Goal: Information Seeking & Learning: Find specific fact

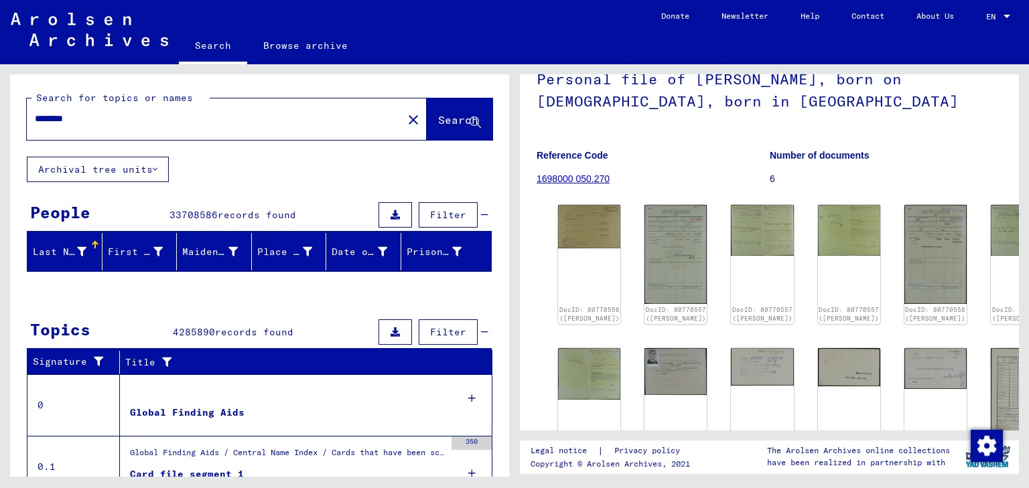
scroll to position [107, 0]
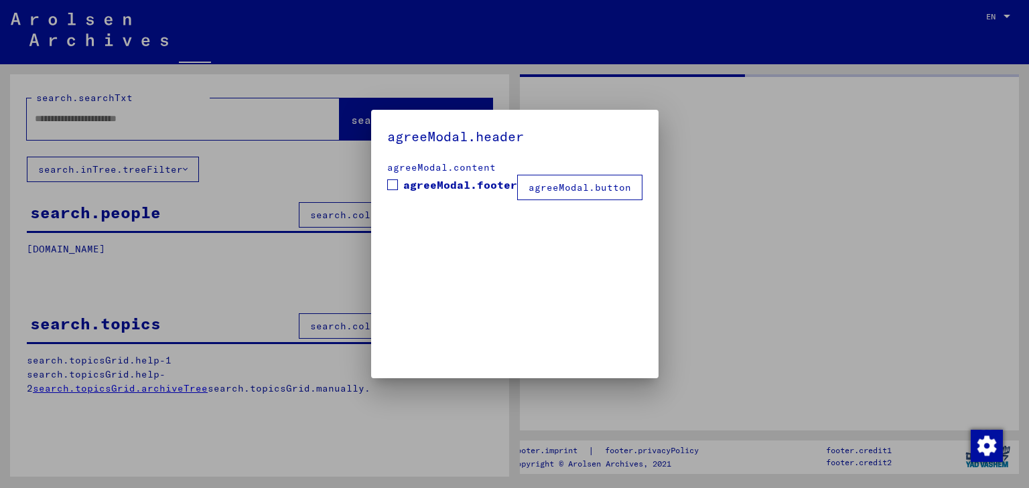
type input "********"
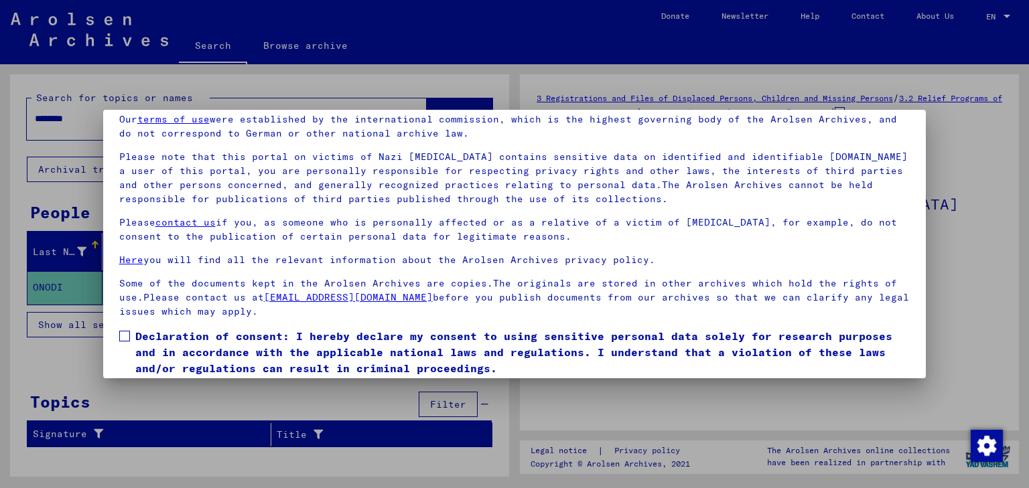
scroll to position [103, 0]
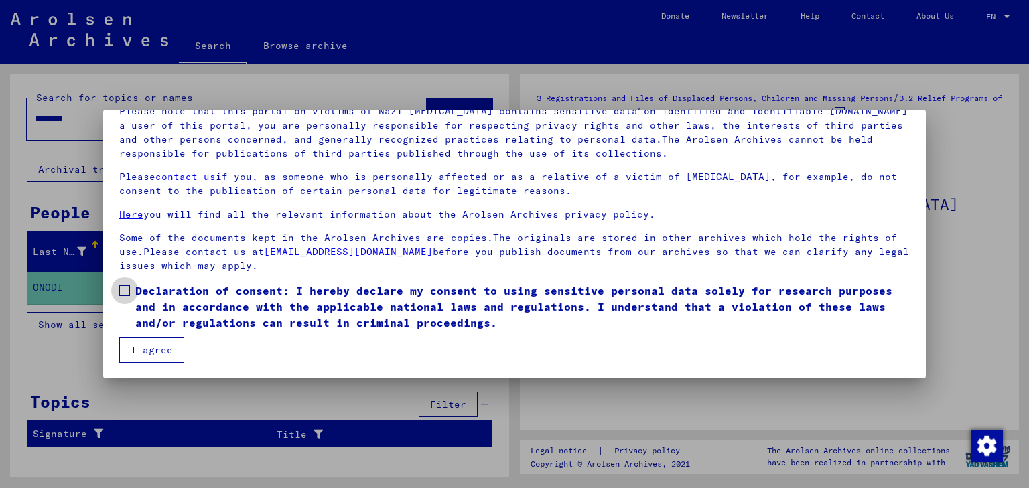
click at [123, 291] on span at bounding box center [124, 290] width 11 height 11
click at [151, 346] on button "I agree" at bounding box center [151, 350] width 65 height 25
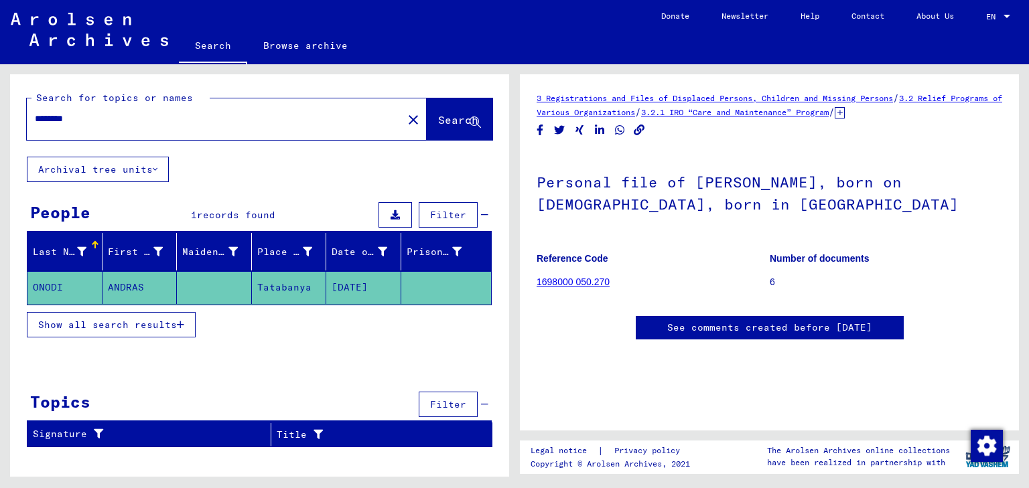
click at [46, 285] on mat-cell "ONODI" at bounding box center [64, 287] width 75 height 33
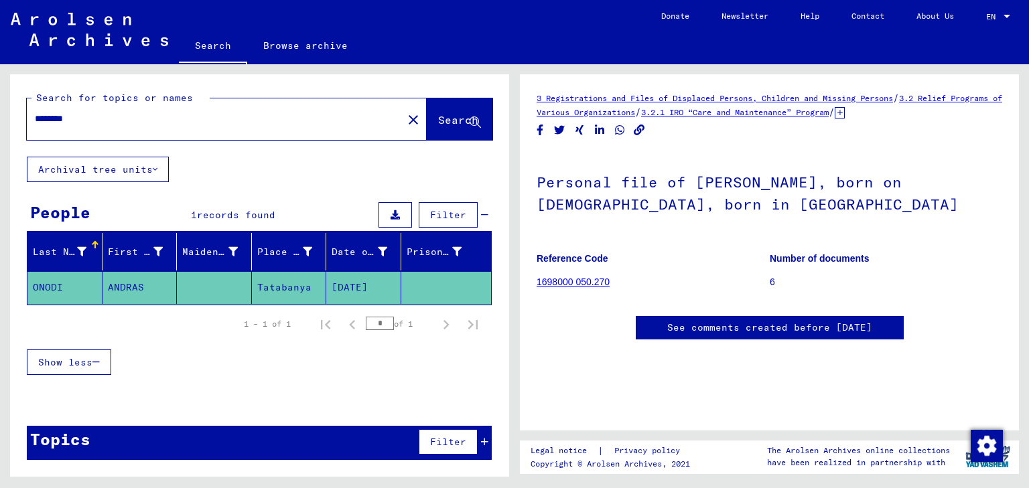
click at [352, 283] on mat-cell "[DATE]" at bounding box center [363, 287] width 75 height 33
click at [596, 281] on link "1698000 050.270" at bounding box center [572, 282] width 73 height 11
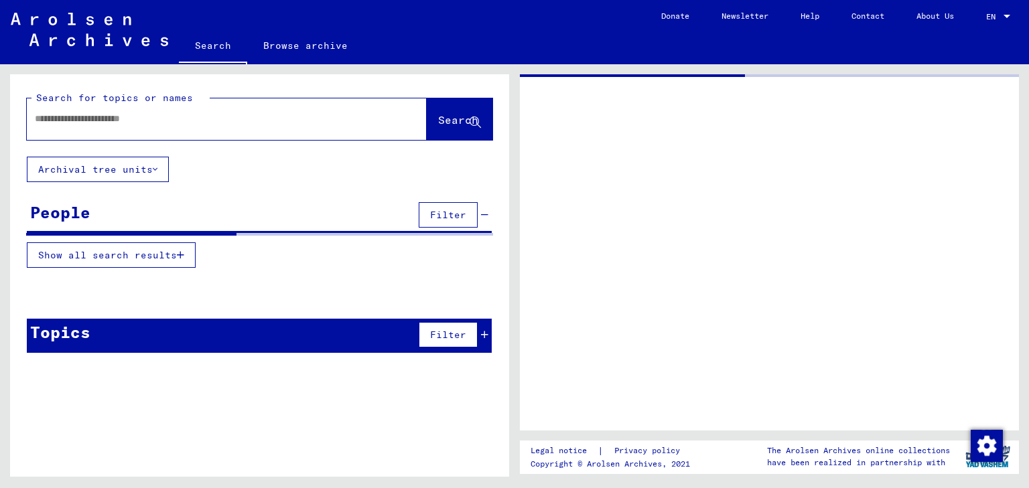
type input "********"
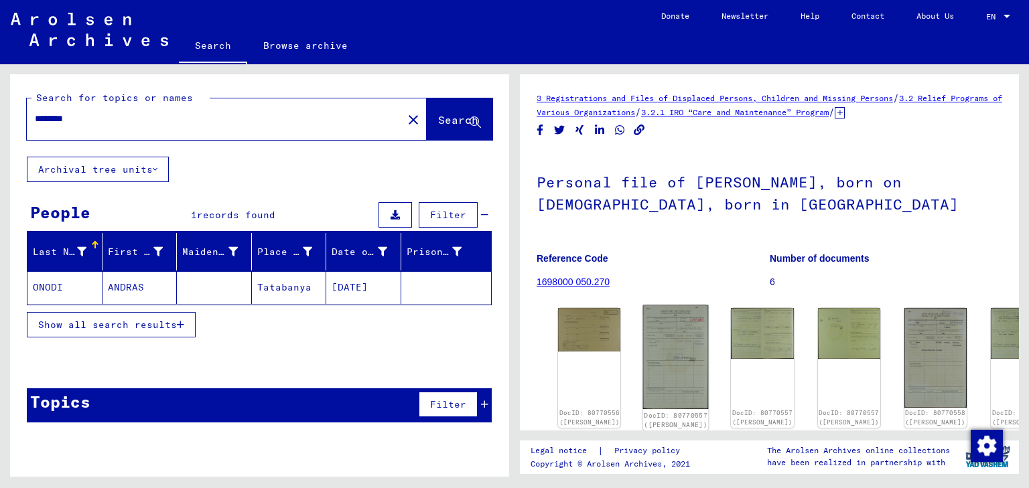
scroll to position [161, 0]
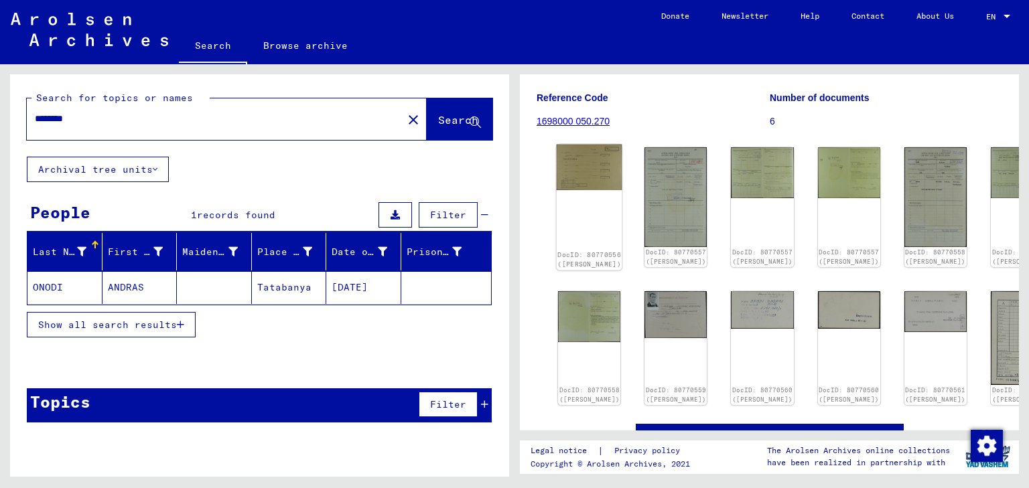
click at [587, 166] on img at bounding box center [590, 168] width 66 height 46
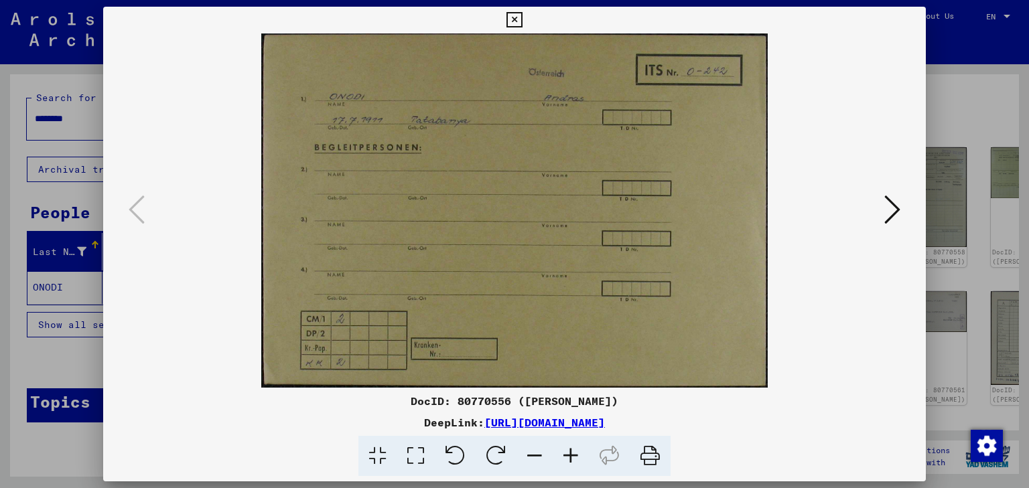
drag, startPoint x: 432, startPoint y: 398, endPoint x: 811, endPoint y: 429, distance: 380.3
click at [811, 429] on div "DocID: 80770556 ([PERSON_NAME]) DeepLink: [URL][DOMAIN_NAME]" at bounding box center [514, 435] width 823 height 84
copy div "DocID: 80770556 ([PERSON_NAME]) DeepLink: [URL][DOMAIN_NAME]"
click at [517, 21] on icon at bounding box center [513, 20] width 15 height 16
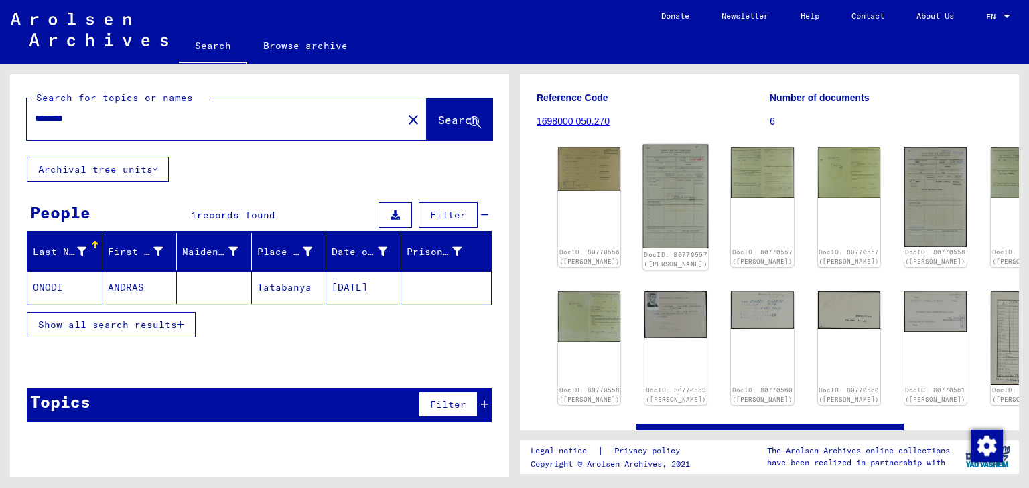
click at [655, 177] on img at bounding box center [676, 197] width 66 height 104
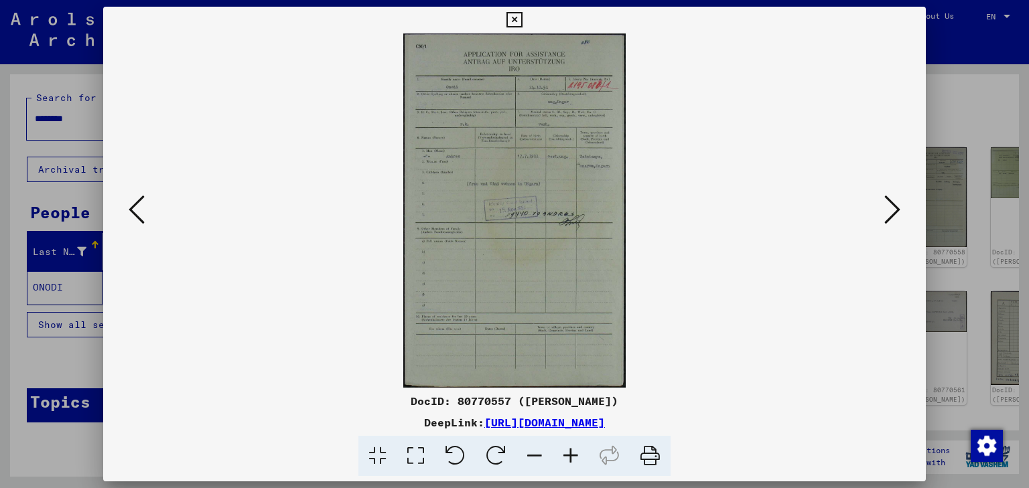
drag, startPoint x: 413, startPoint y: 399, endPoint x: 759, endPoint y: 417, distance: 347.4
click at [759, 417] on div "DocID: 80770557 ([PERSON_NAME]) DeepLink: [URL][DOMAIN_NAME]" at bounding box center [514, 435] width 823 height 84
copy div "DocID: 80770557 ([PERSON_NAME]) DeepLink: [URL][DOMAIN_NAME]"
click at [894, 210] on icon at bounding box center [892, 210] width 16 height 32
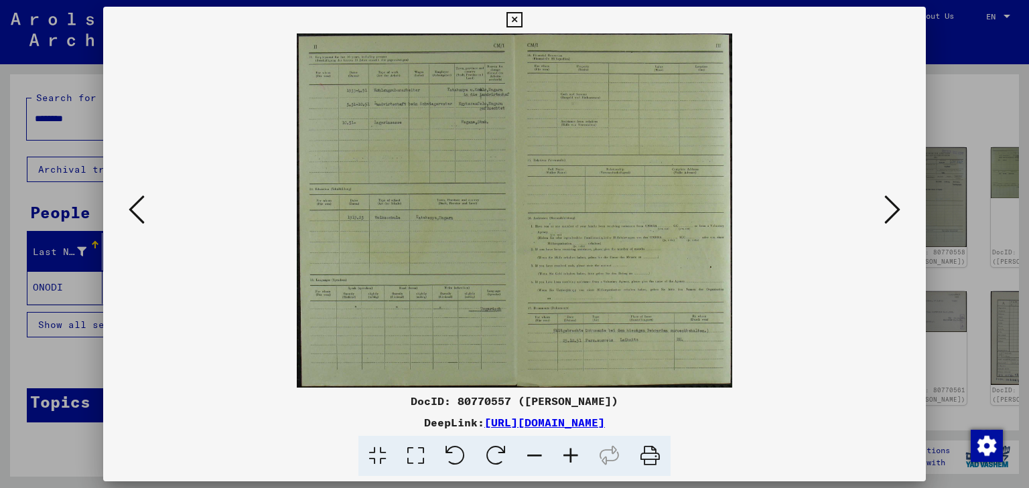
click at [426, 394] on div "DocID: 80770557 ([PERSON_NAME])" at bounding box center [514, 401] width 823 height 16
drag, startPoint x: 413, startPoint y: 399, endPoint x: 768, endPoint y: 425, distance: 355.9
click at [768, 425] on div "DocID: 80770557 ([PERSON_NAME]) DeepLink: [URL][DOMAIN_NAME]" at bounding box center [514, 435] width 823 height 84
copy div "DocID: 80770557 ([PERSON_NAME]) DeepLink: [URL][DOMAIN_NAME]"
click at [892, 209] on icon at bounding box center [892, 210] width 16 height 32
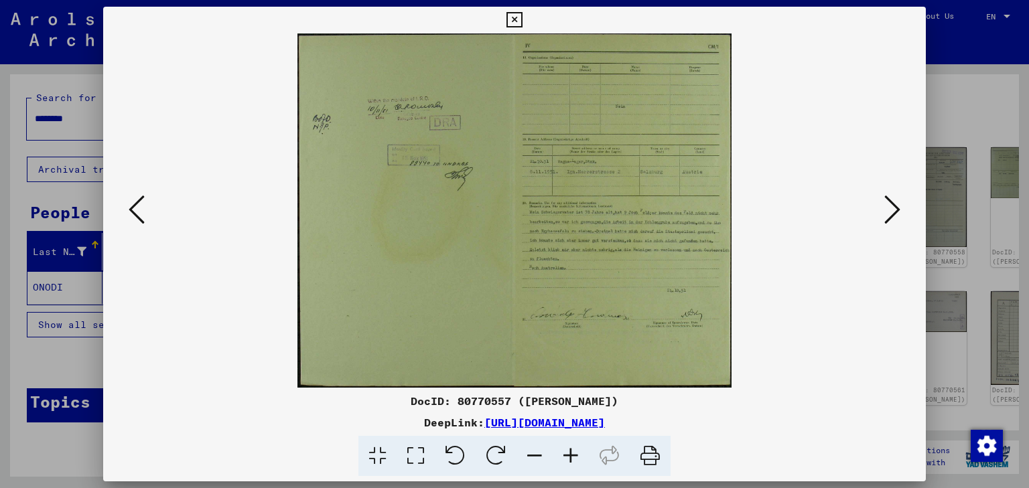
copy div "DocID: 80770557 ([PERSON_NAME]) DeepLink: [URL][DOMAIN_NAME]"
click at [605, 418] on link "[URL][DOMAIN_NAME]" at bounding box center [544, 422] width 121 height 13
click at [804, 361] on img at bounding box center [515, 210] width 732 height 354
click at [137, 210] on icon at bounding box center [137, 210] width 16 height 32
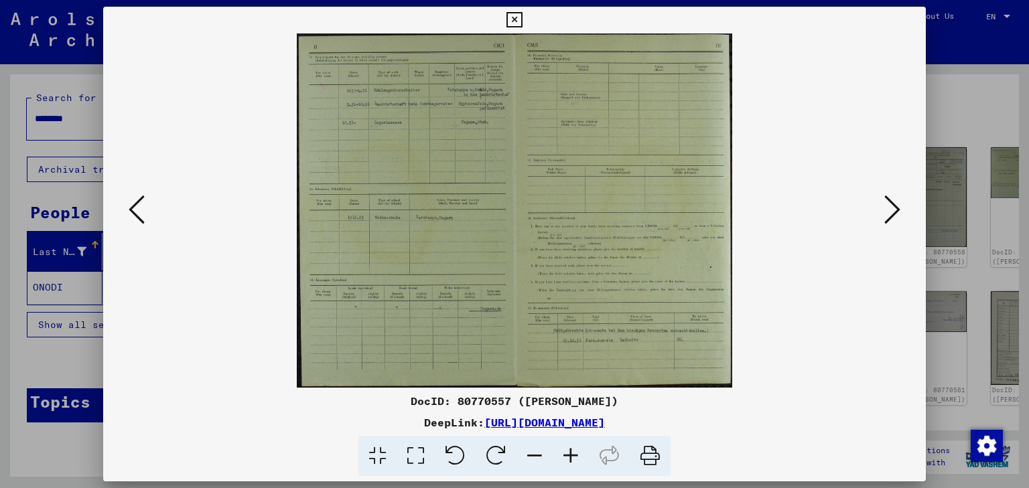
click at [846, 321] on img at bounding box center [515, 210] width 732 height 354
click at [897, 209] on icon at bounding box center [892, 210] width 16 height 32
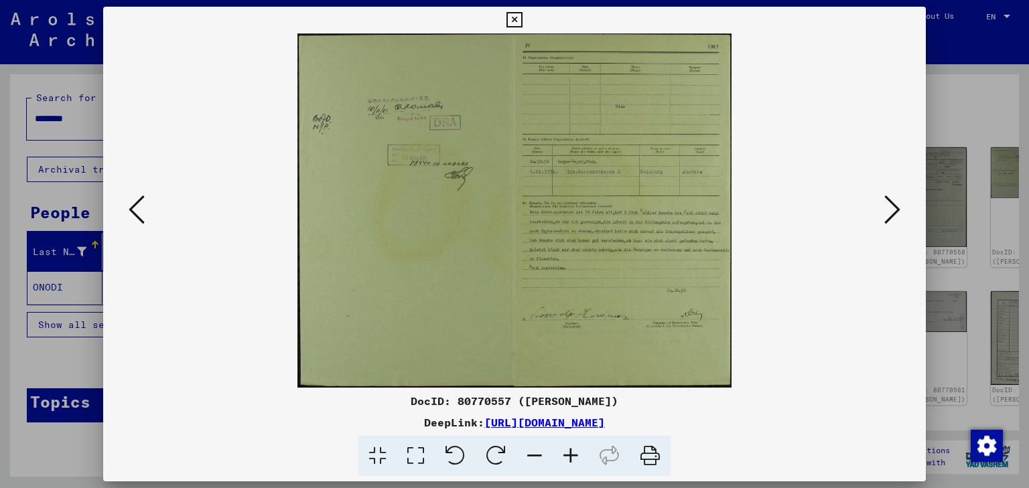
click at [131, 209] on icon at bounding box center [137, 210] width 16 height 32
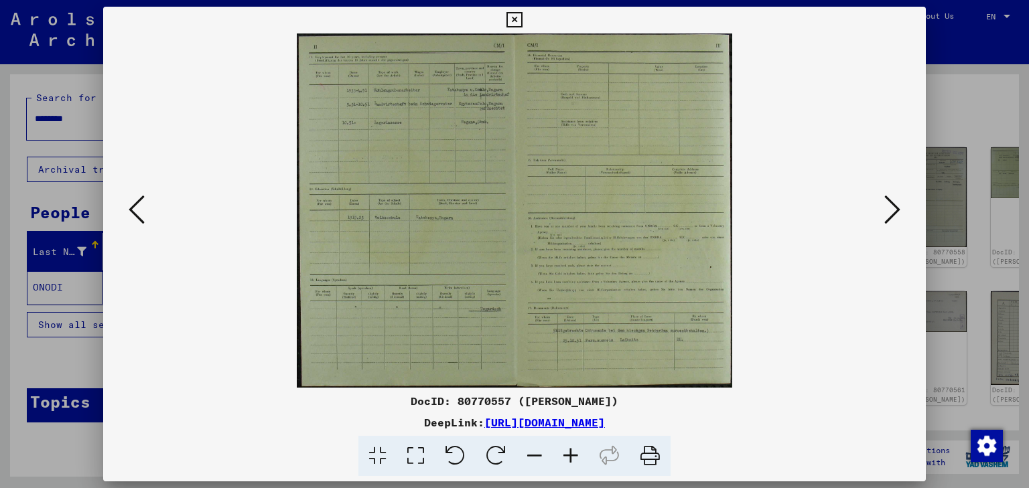
click at [131, 209] on icon at bounding box center [137, 210] width 16 height 32
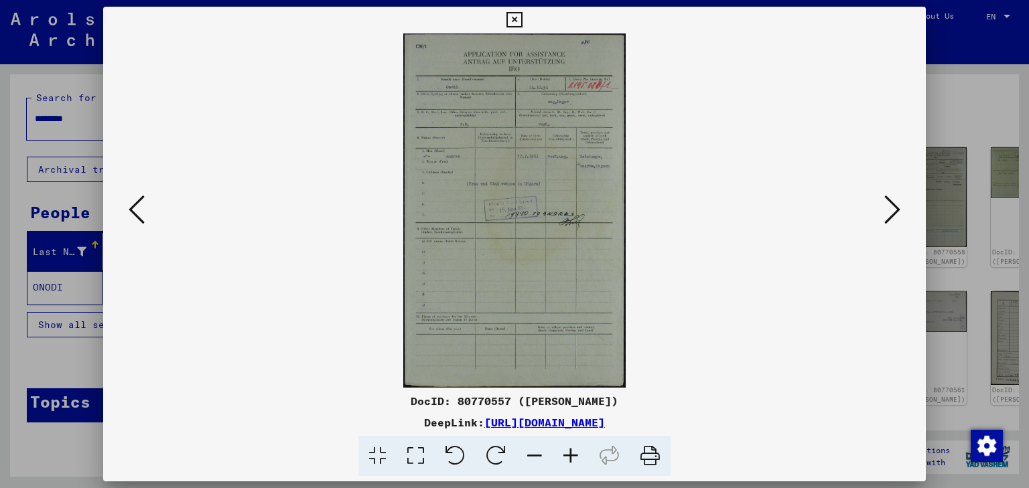
click at [131, 209] on icon at bounding box center [137, 210] width 16 height 32
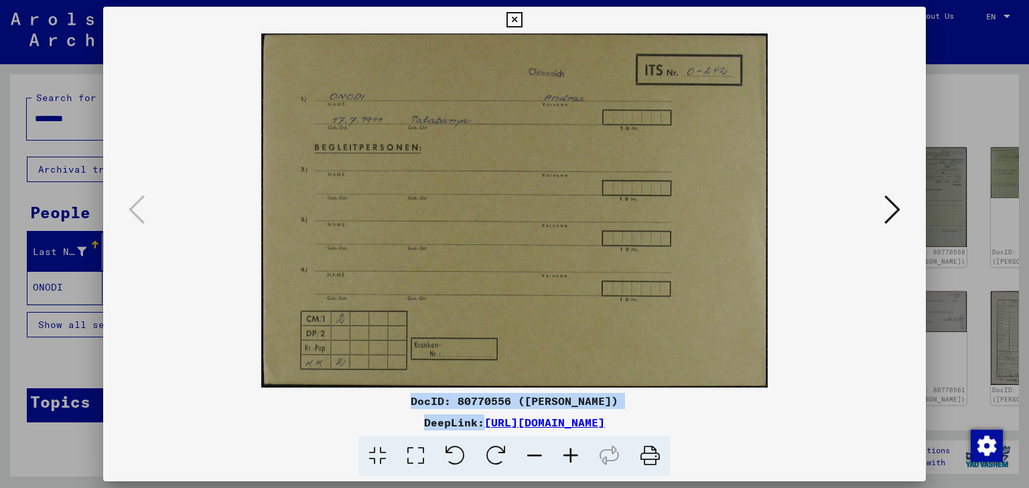
click at [897, 209] on icon at bounding box center [892, 210] width 16 height 32
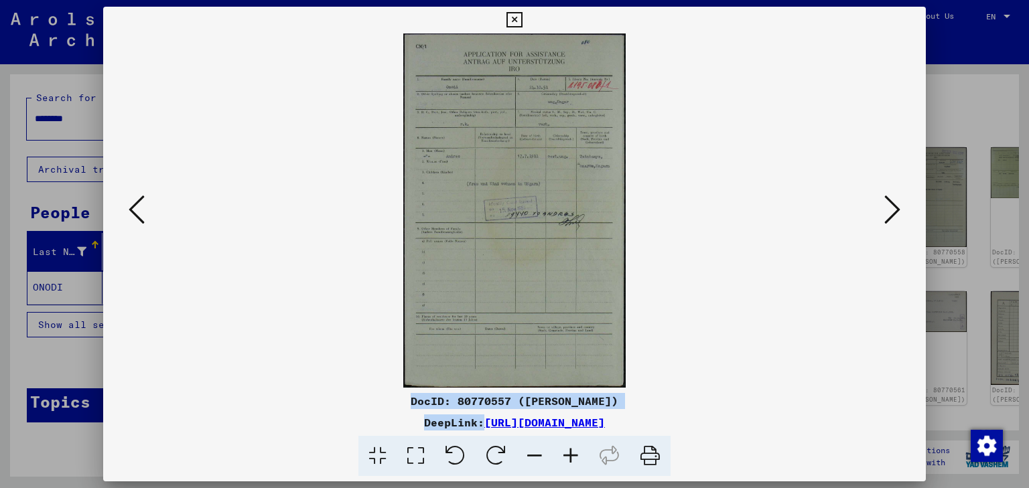
click at [895, 206] on icon at bounding box center [892, 210] width 16 height 32
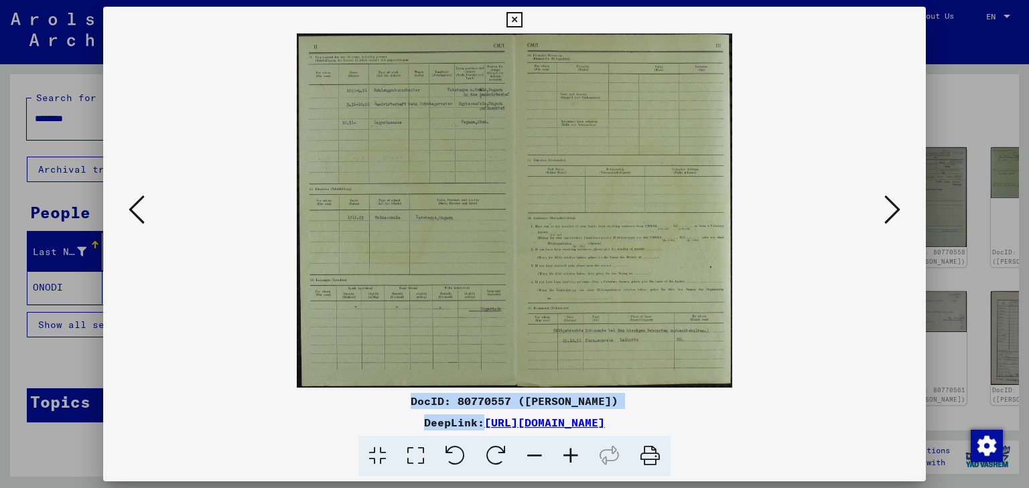
click at [895, 208] on icon at bounding box center [892, 210] width 16 height 32
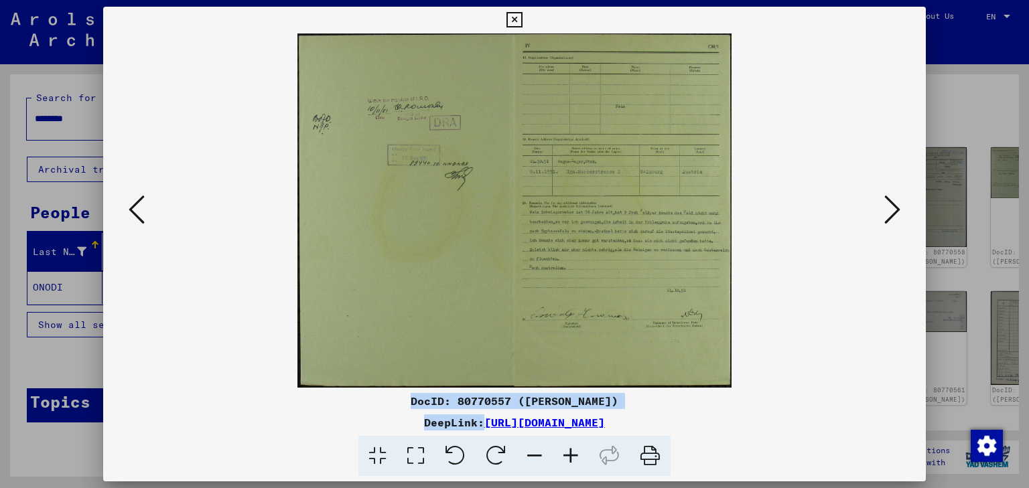
click at [887, 211] on icon at bounding box center [892, 210] width 16 height 32
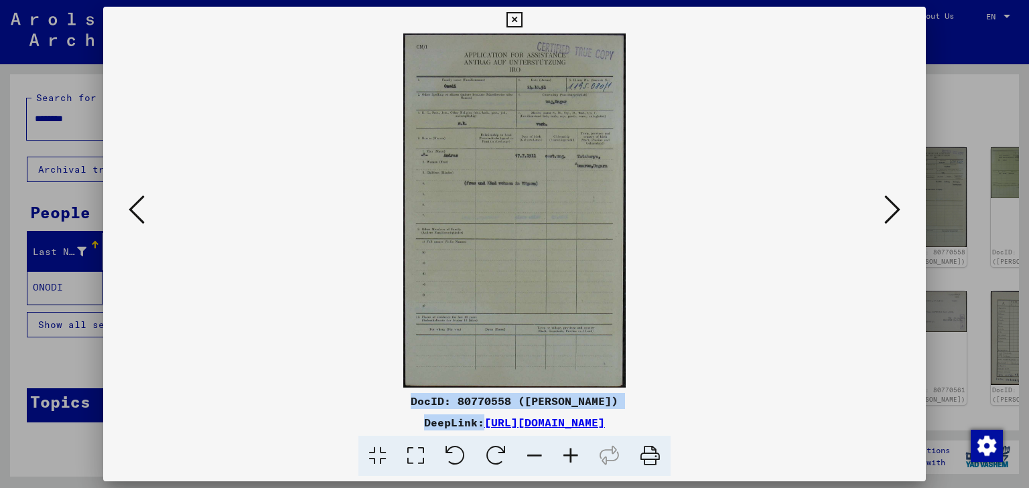
click at [889, 213] on icon at bounding box center [892, 210] width 16 height 32
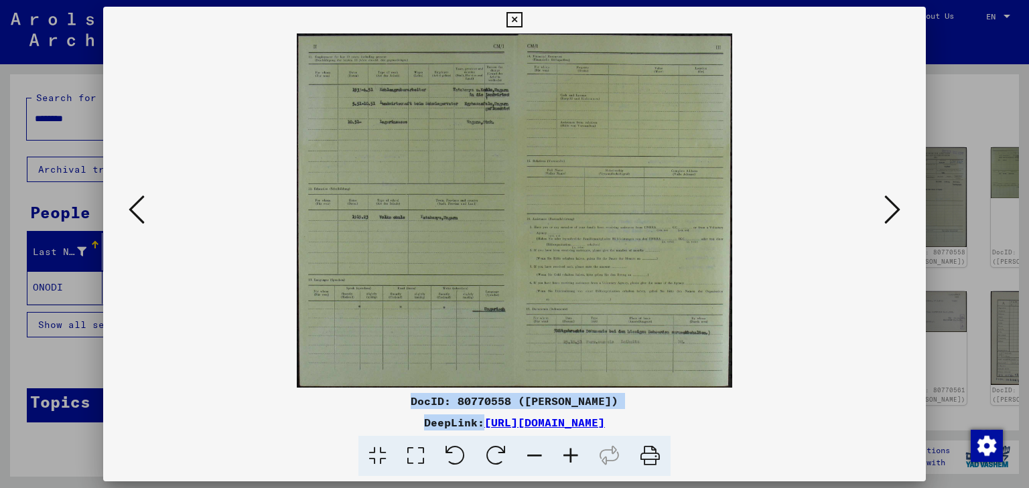
click at [886, 212] on icon at bounding box center [892, 210] width 16 height 32
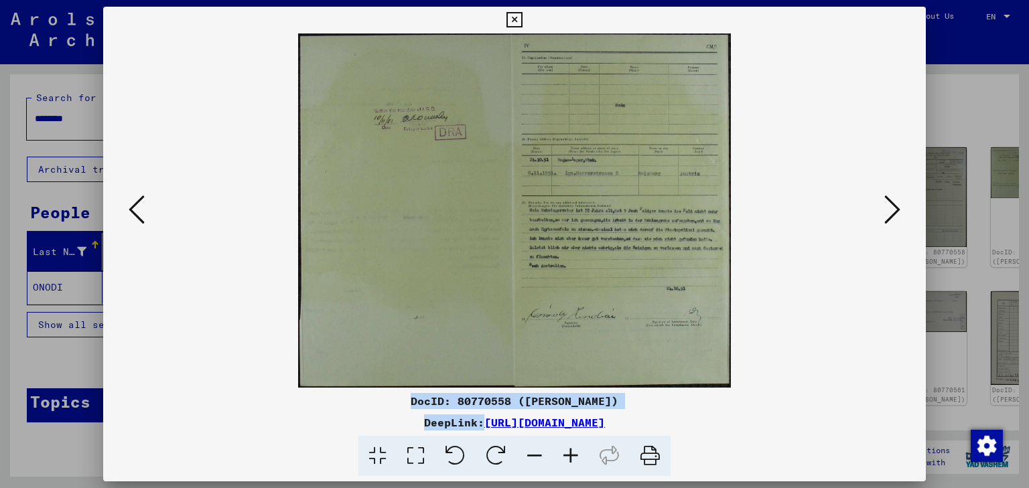
click at [893, 214] on icon at bounding box center [892, 210] width 16 height 32
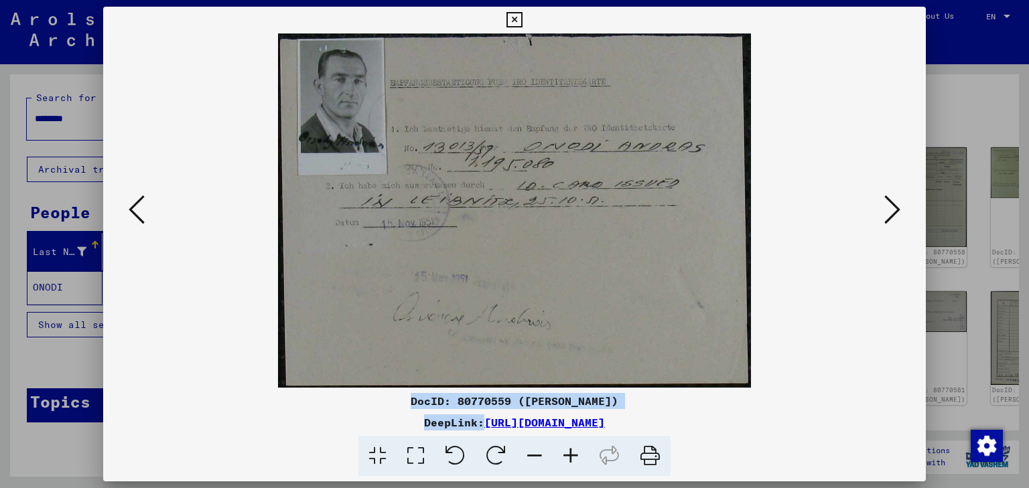
click at [891, 212] on icon at bounding box center [892, 210] width 16 height 32
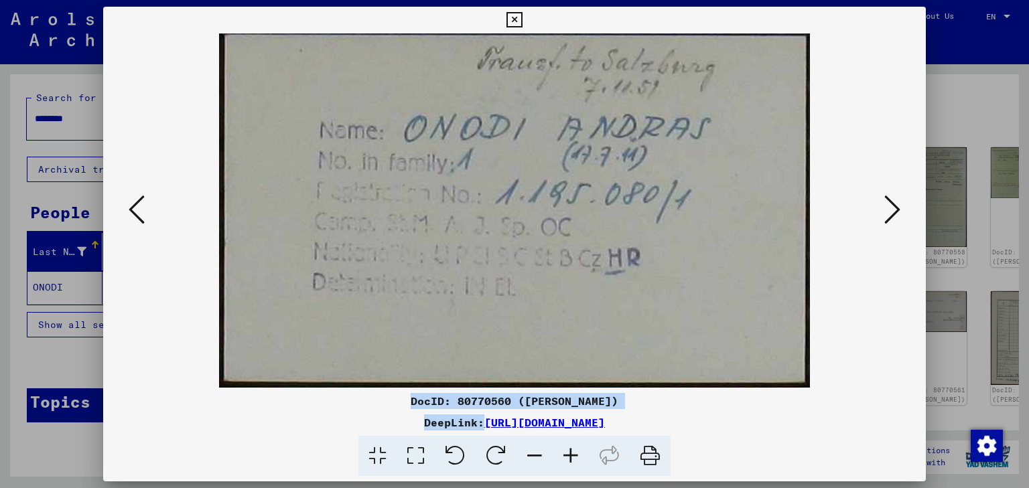
click at [134, 208] on icon at bounding box center [137, 210] width 16 height 32
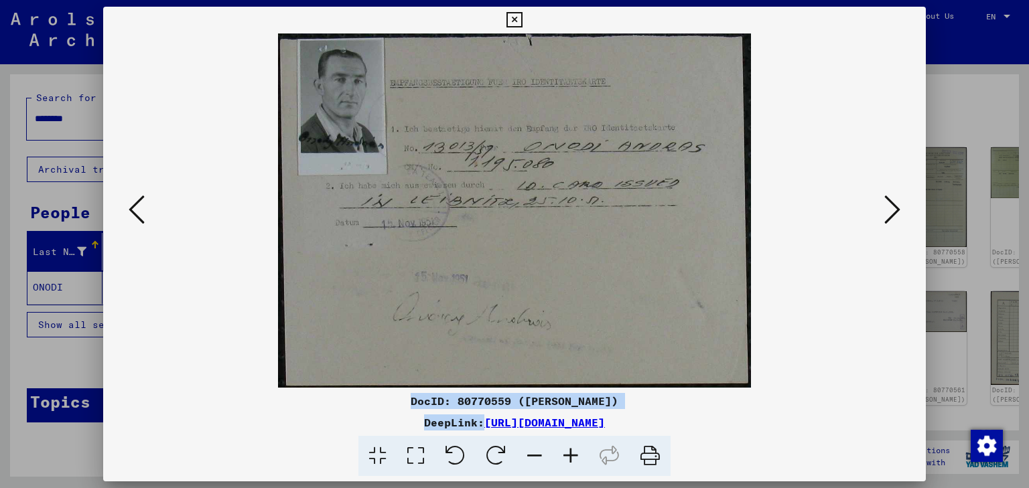
click at [133, 208] on icon at bounding box center [137, 210] width 16 height 32
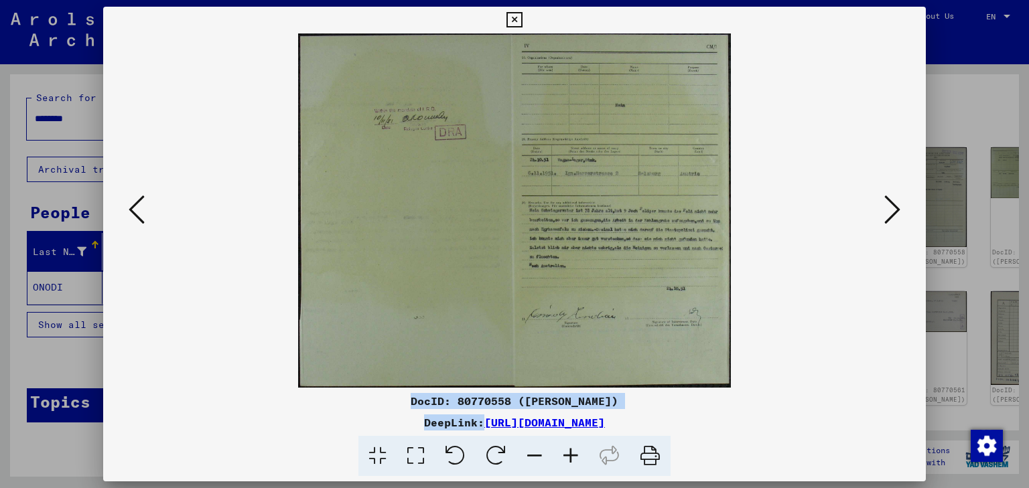
click at [133, 208] on icon at bounding box center [137, 210] width 16 height 32
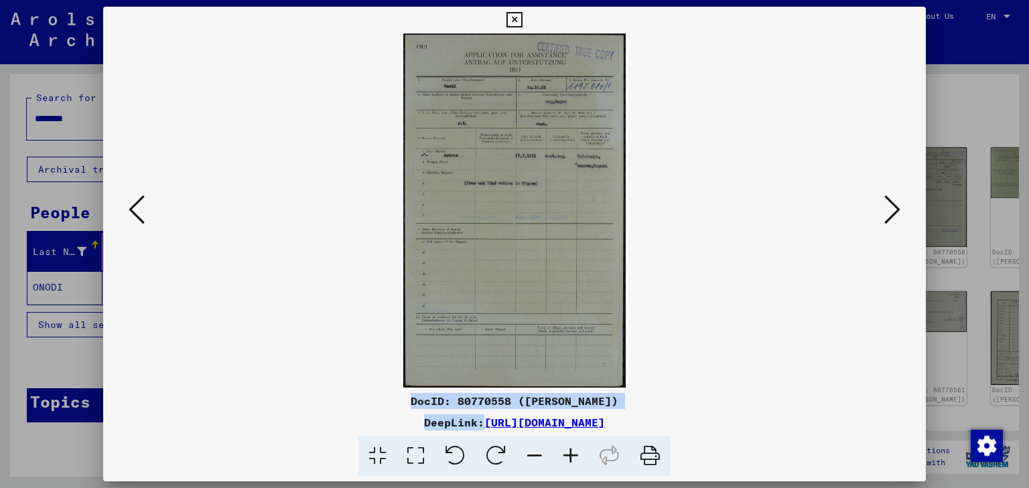
click at [133, 208] on icon at bounding box center [137, 210] width 16 height 32
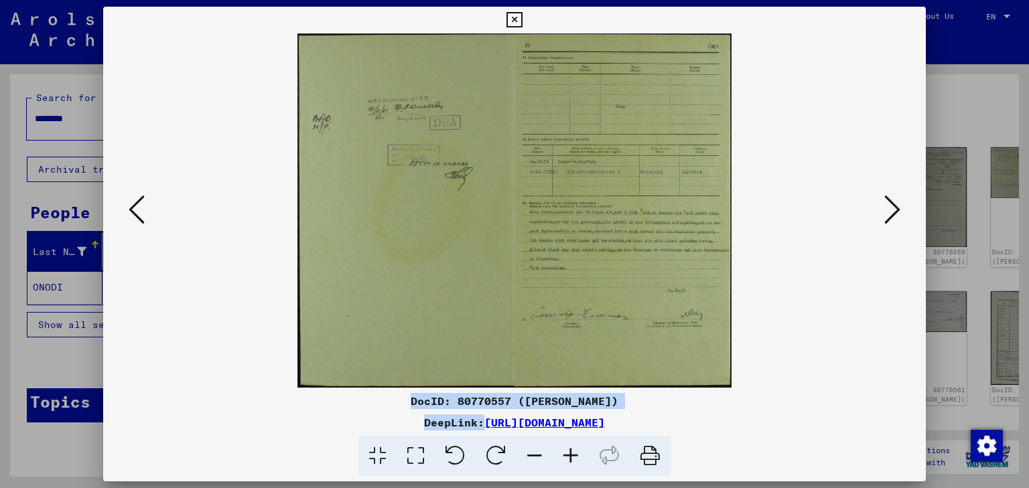
click at [133, 208] on icon at bounding box center [137, 210] width 16 height 32
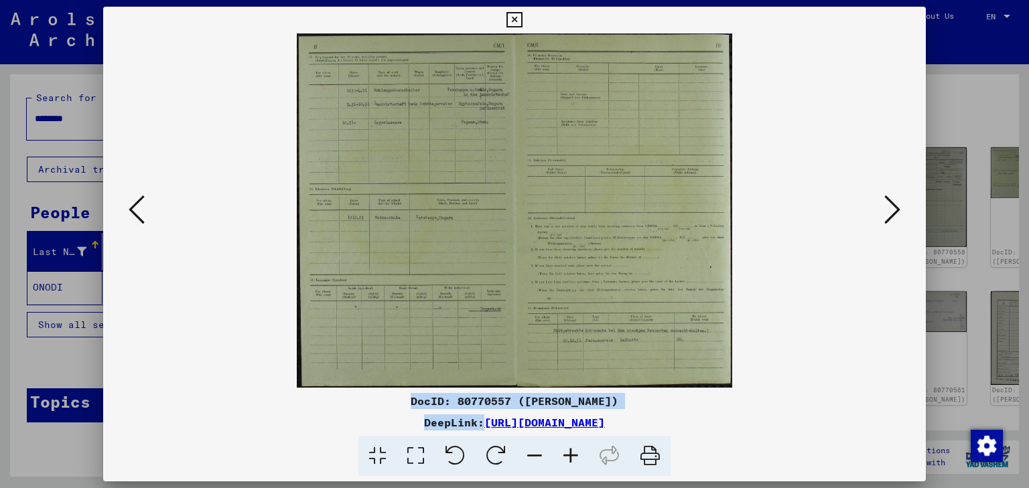
click at [134, 207] on icon at bounding box center [137, 210] width 16 height 32
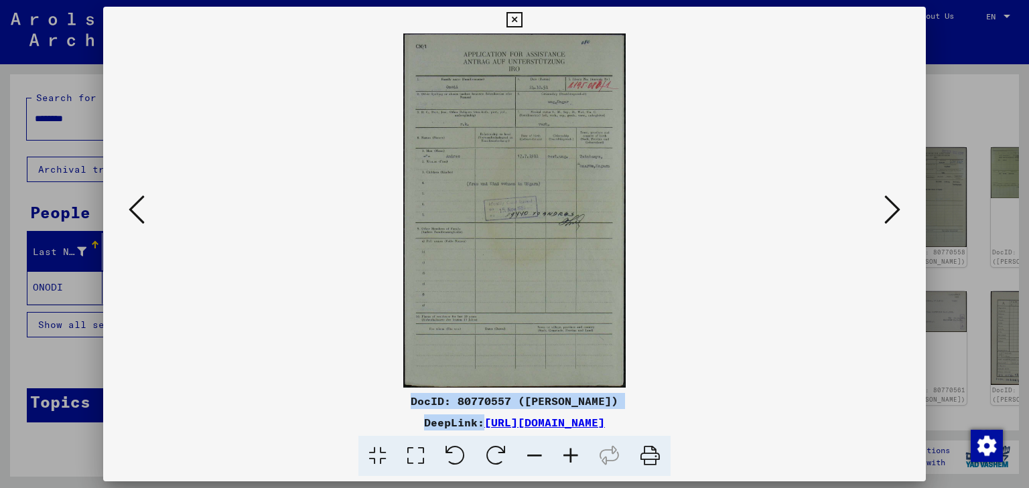
click at [134, 207] on icon at bounding box center [137, 210] width 16 height 32
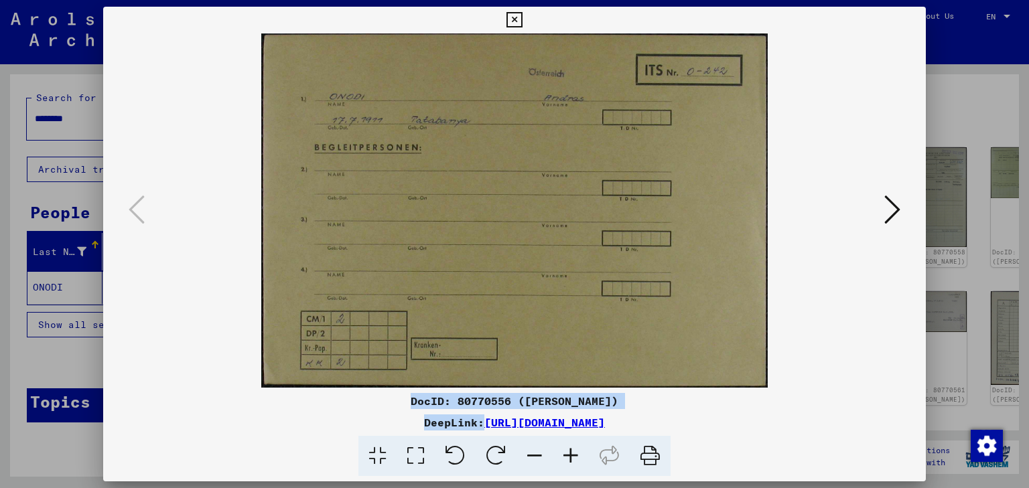
click at [891, 206] on icon at bounding box center [892, 210] width 16 height 32
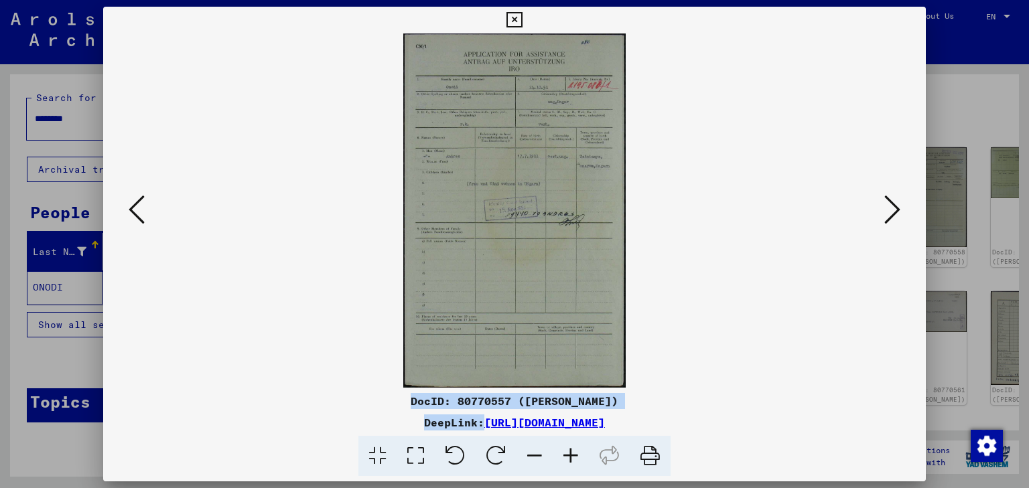
click at [887, 210] on icon at bounding box center [892, 210] width 16 height 32
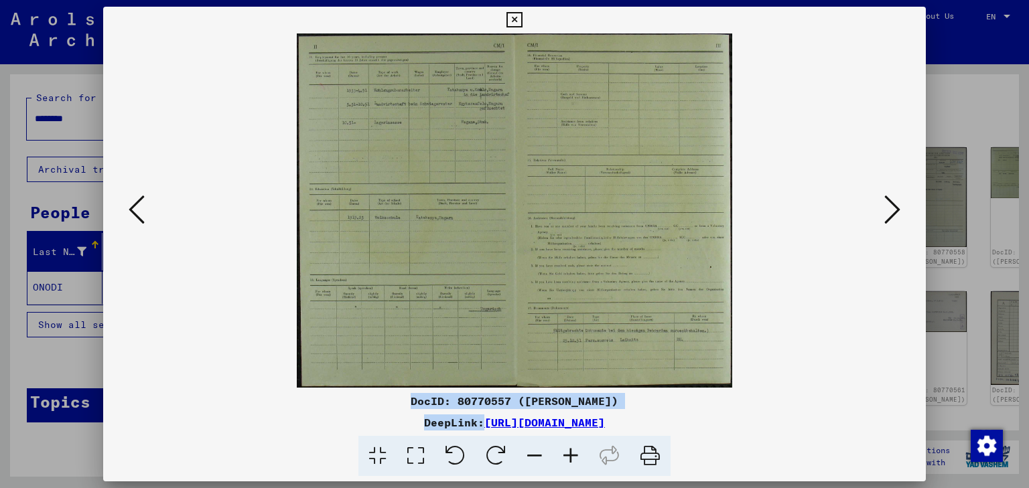
click at [896, 210] on icon at bounding box center [892, 210] width 16 height 32
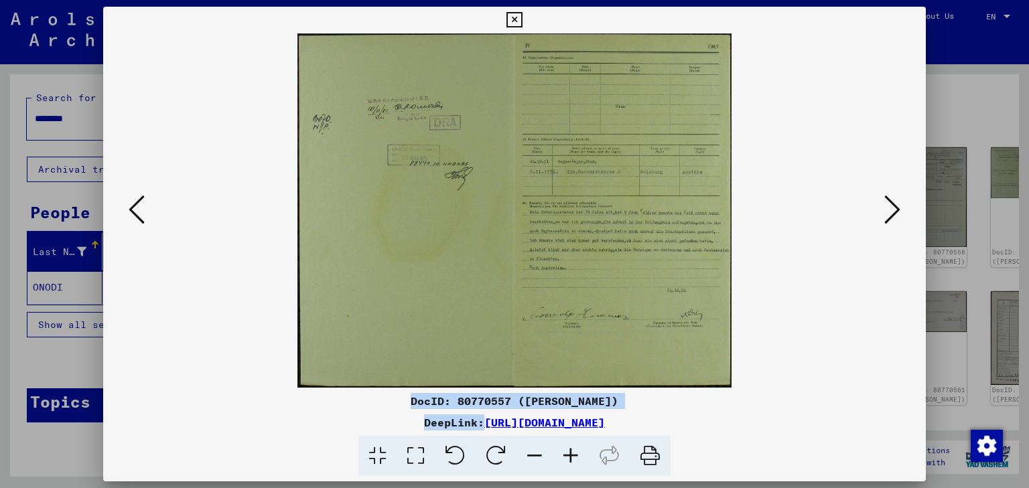
click at [893, 212] on icon at bounding box center [892, 210] width 16 height 32
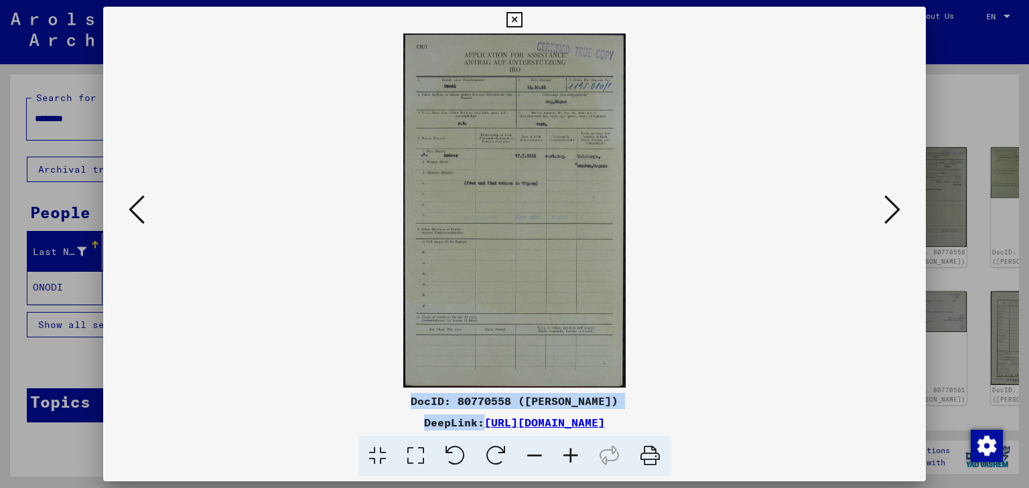
click at [137, 206] on icon at bounding box center [137, 210] width 16 height 32
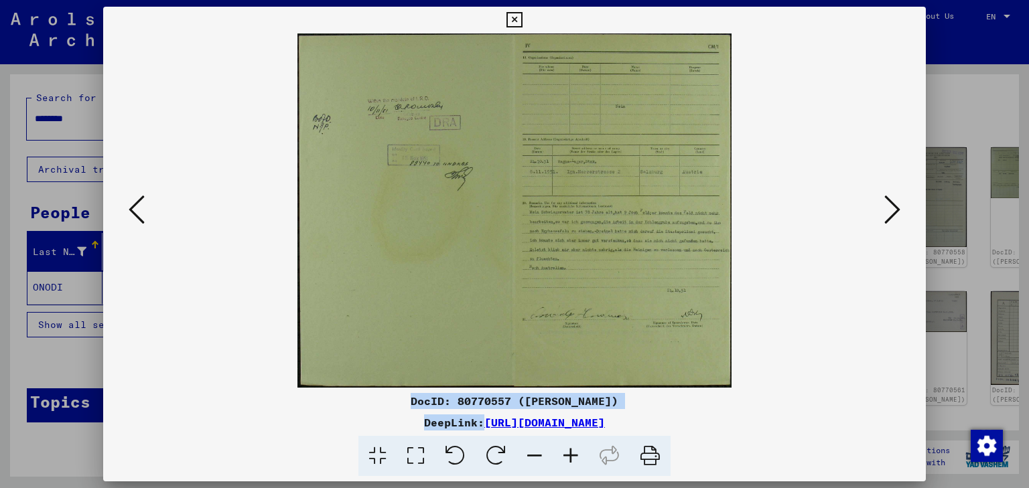
click at [888, 210] on icon at bounding box center [892, 210] width 16 height 32
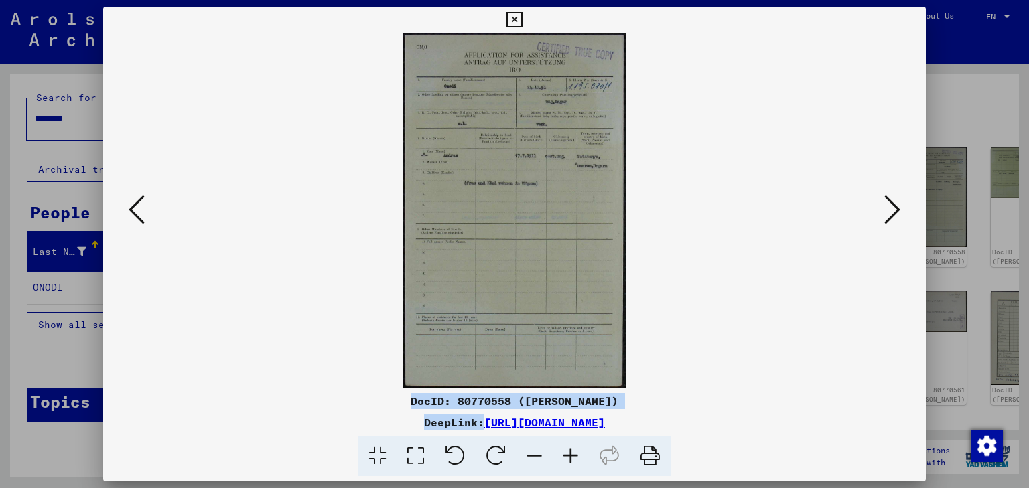
click at [888, 209] on icon at bounding box center [892, 210] width 16 height 32
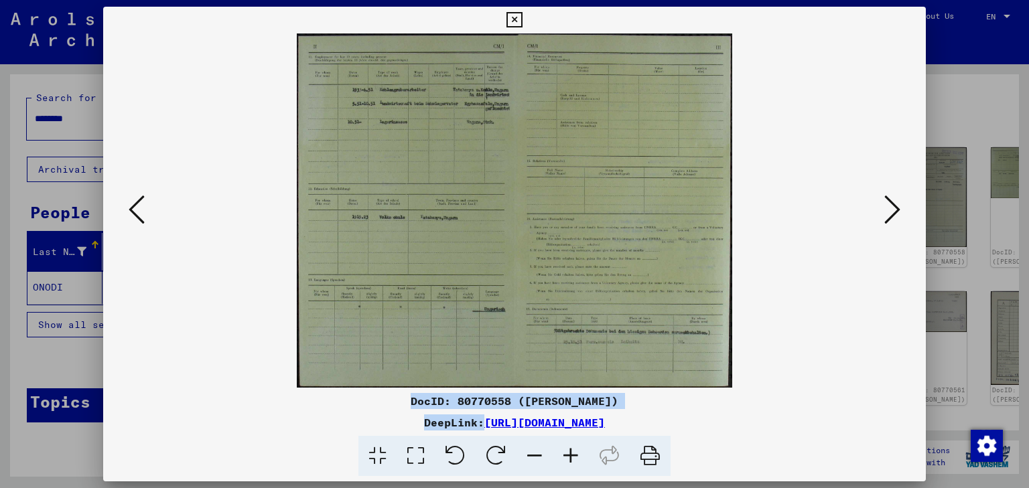
click at [893, 208] on icon at bounding box center [892, 210] width 16 height 32
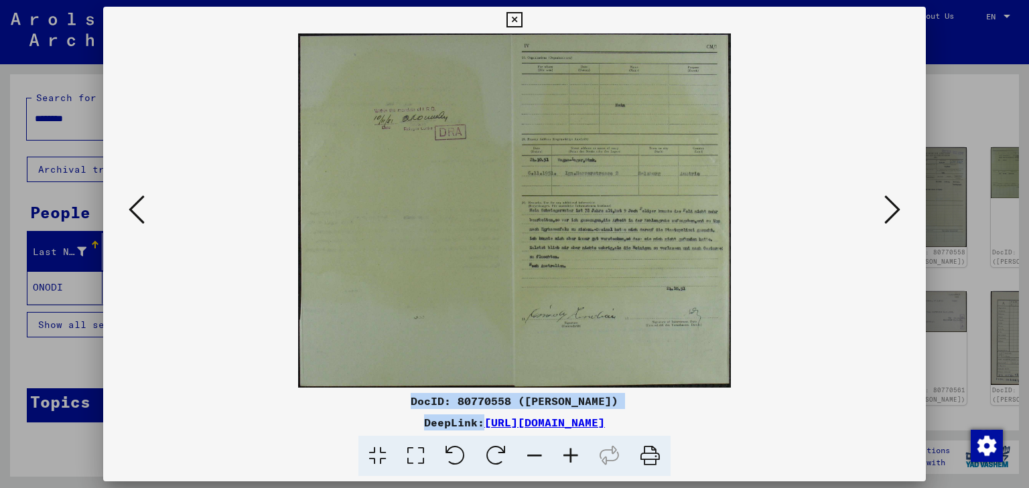
click at [135, 210] on icon at bounding box center [137, 210] width 16 height 32
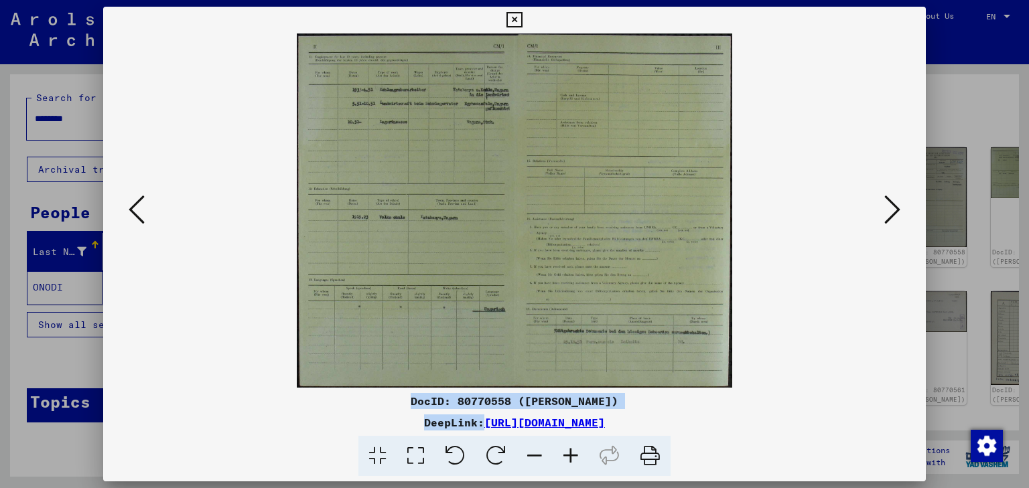
click at [135, 210] on icon at bounding box center [137, 210] width 16 height 32
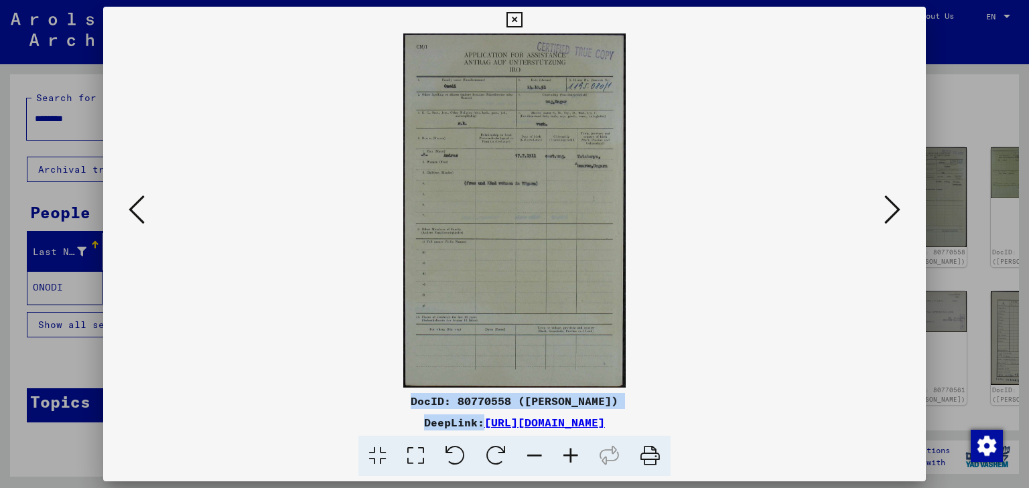
click at [135, 210] on icon at bounding box center [137, 210] width 16 height 32
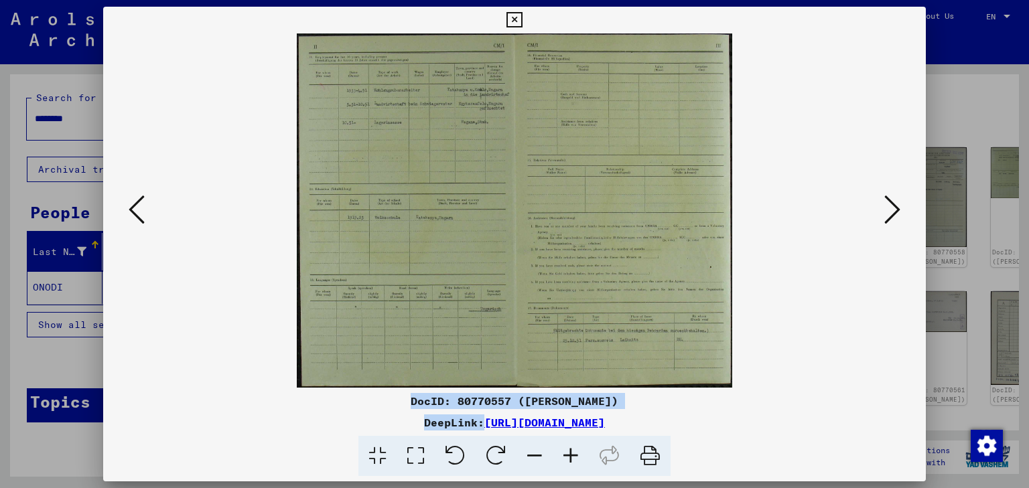
click at [135, 210] on icon at bounding box center [137, 210] width 16 height 32
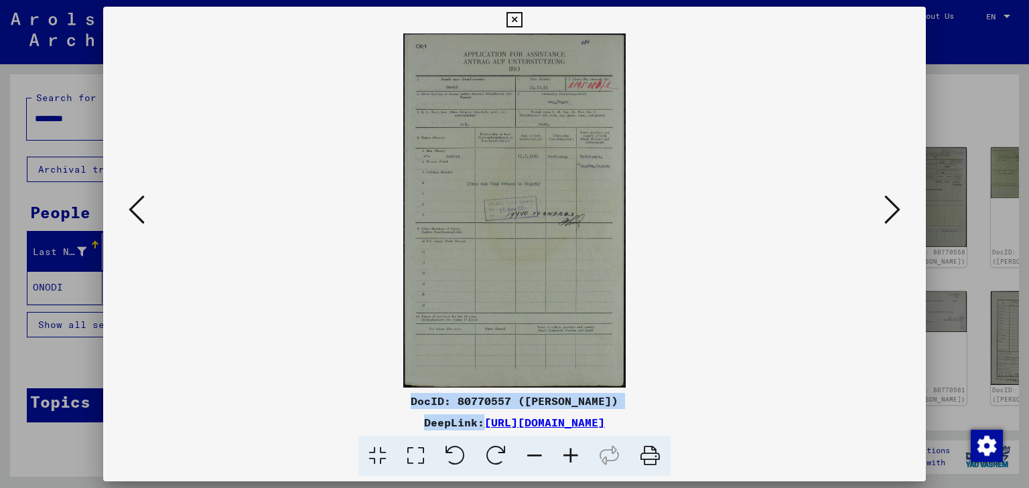
click at [135, 210] on icon at bounding box center [137, 210] width 16 height 32
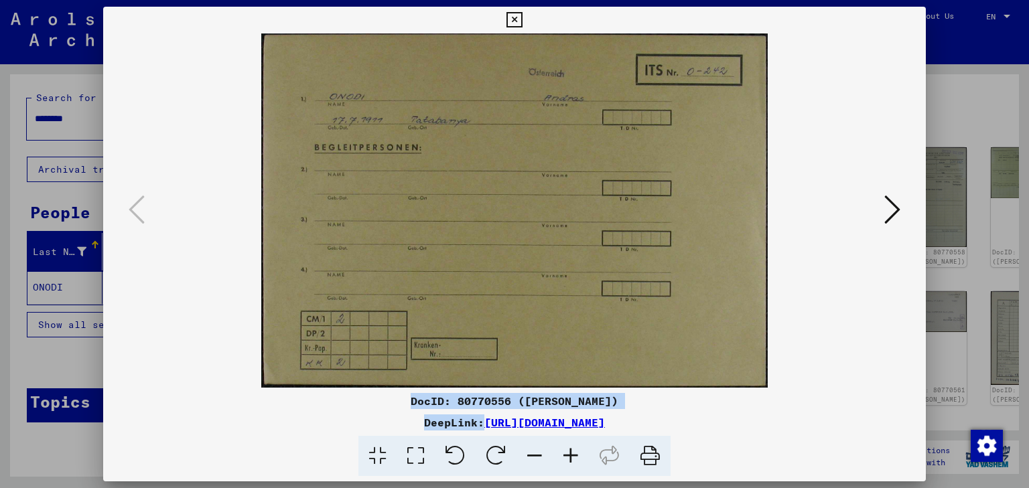
click at [895, 208] on icon at bounding box center [892, 210] width 16 height 32
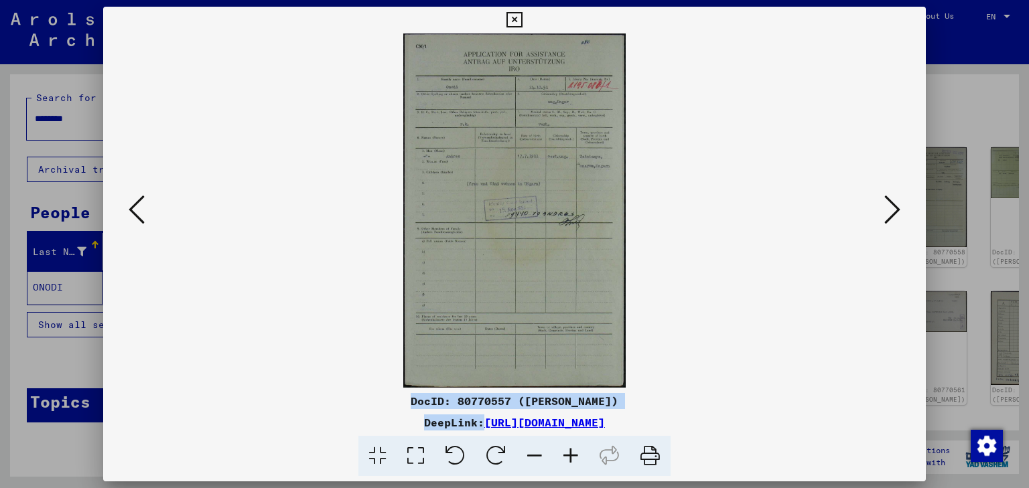
click at [892, 210] on icon at bounding box center [892, 210] width 16 height 32
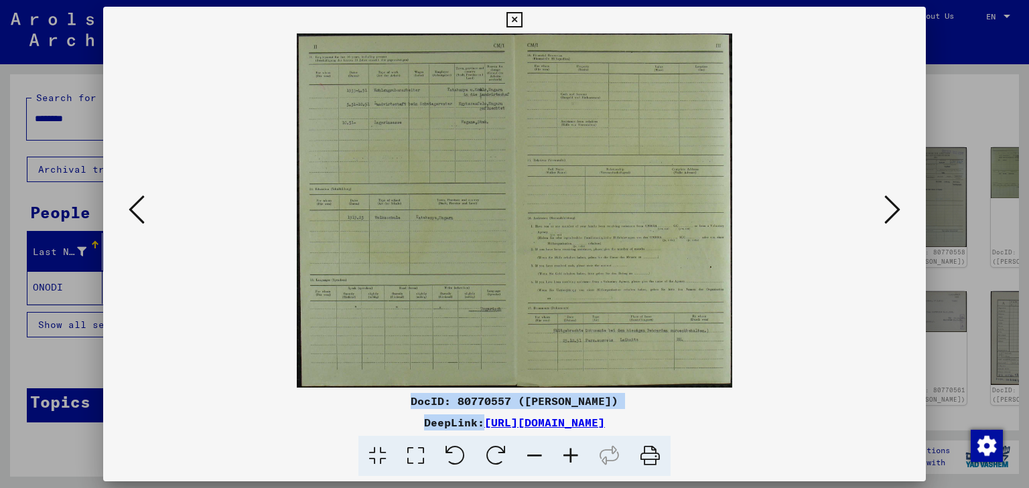
click at [892, 206] on icon at bounding box center [892, 210] width 16 height 32
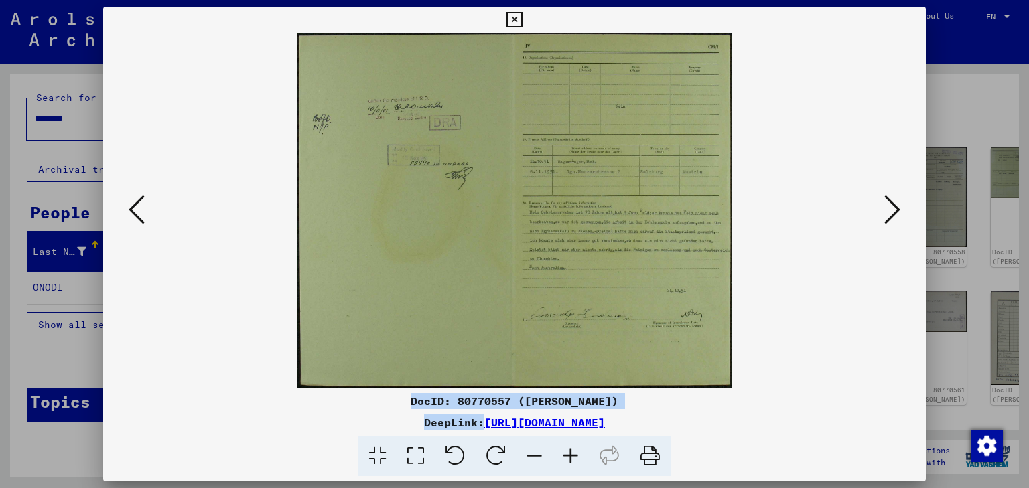
click at [895, 206] on icon at bounding box center [892, 210] width 16 height 32
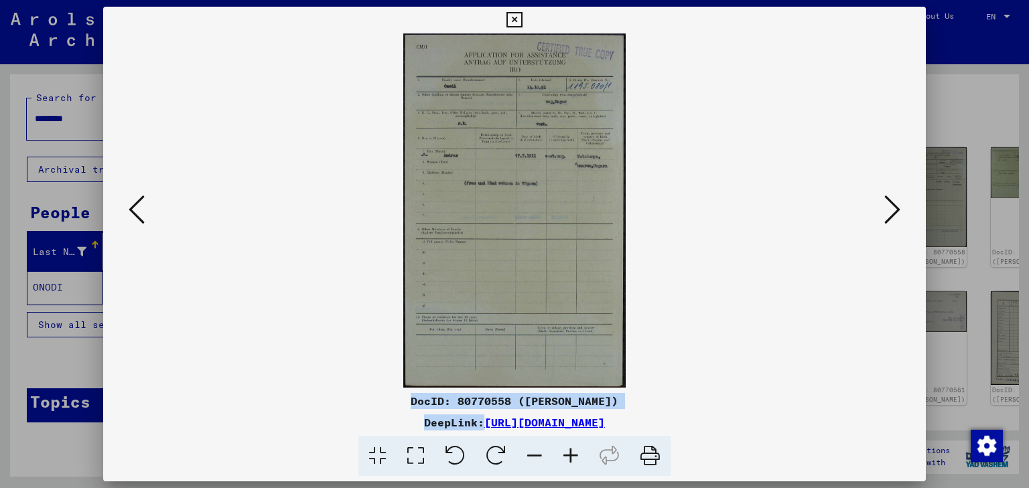
click at [887, 212] on icon at bounding box center [892, 210] width 16 height 32
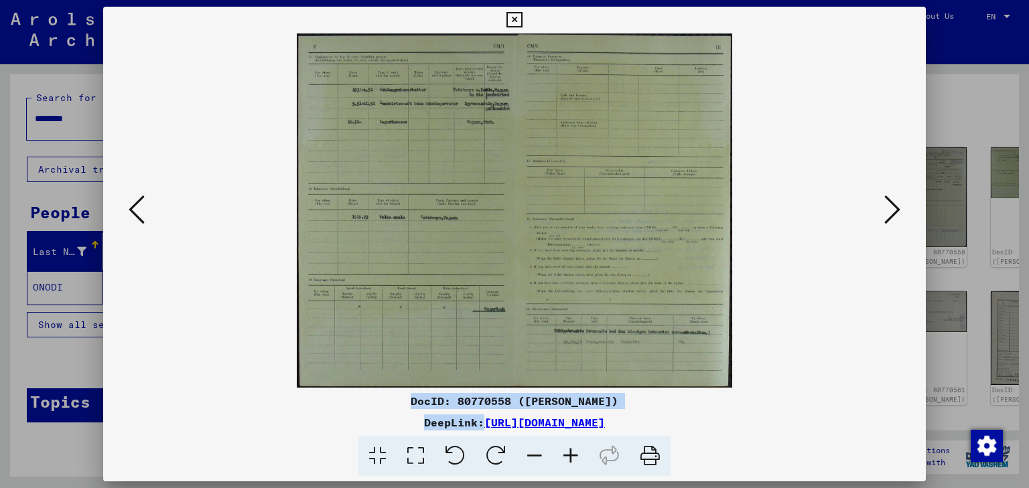
click at [136, 212] on icon at bounding box center [137, 210] width 16 height 32
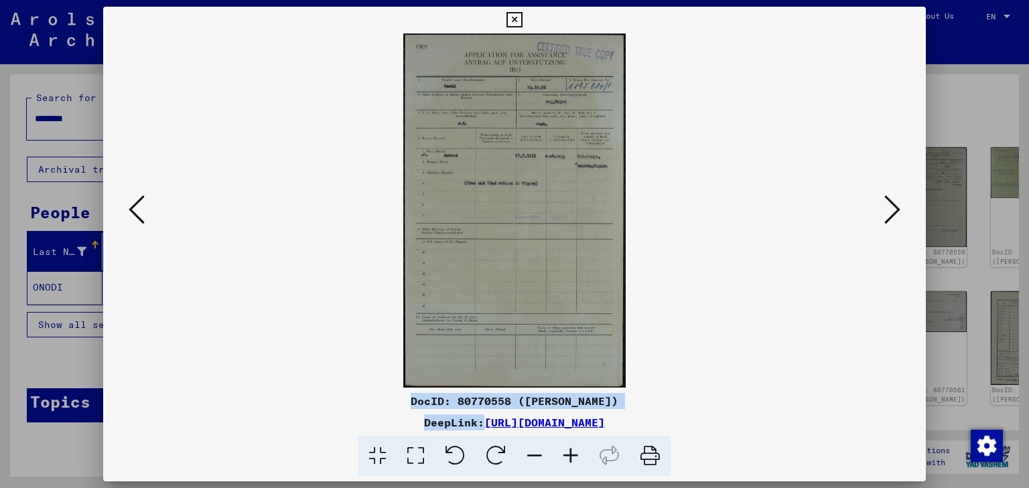
click at [136, 212] on icon at bounding box center [137, 210] width 16 height 32
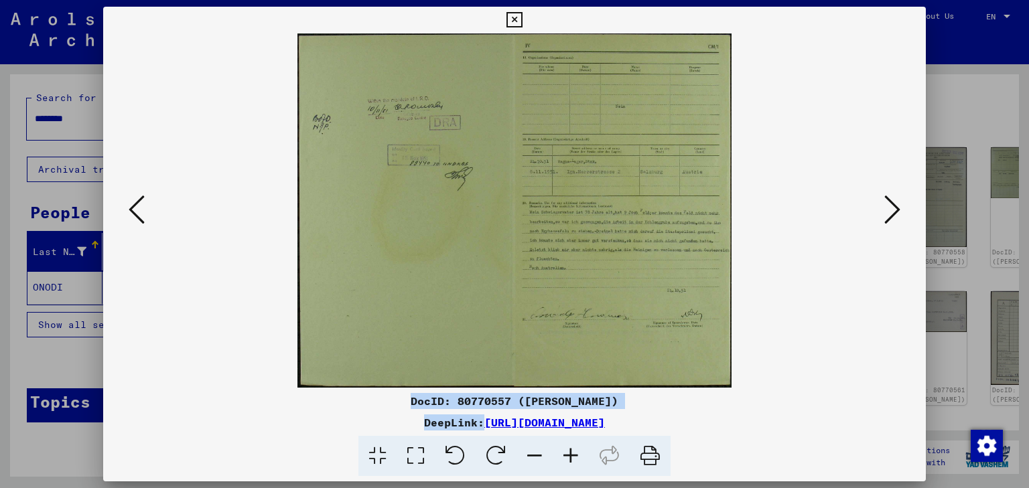
click at [136, 211] on icon at bounding box center [137, 210] width 16 height 32
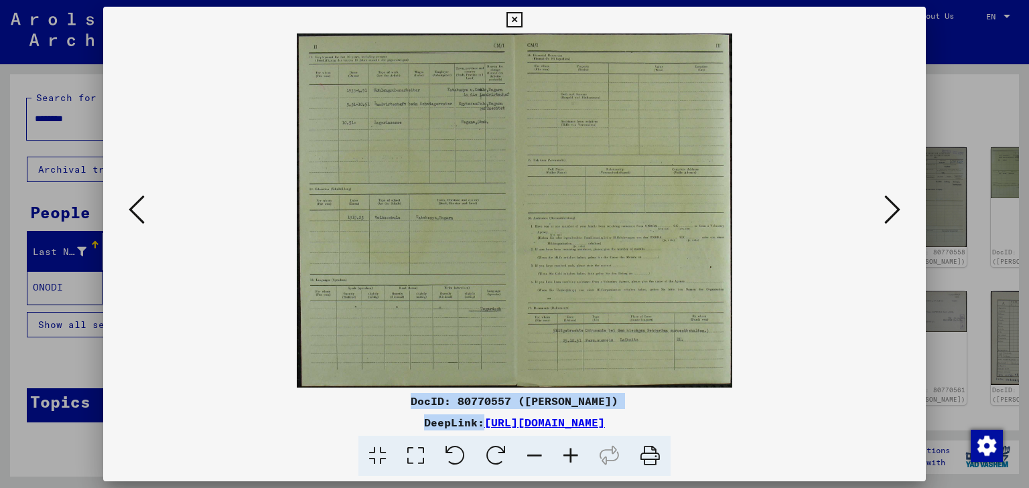
click at [136, 211] on icon at bounding box center [137, 210] width 16 height 32
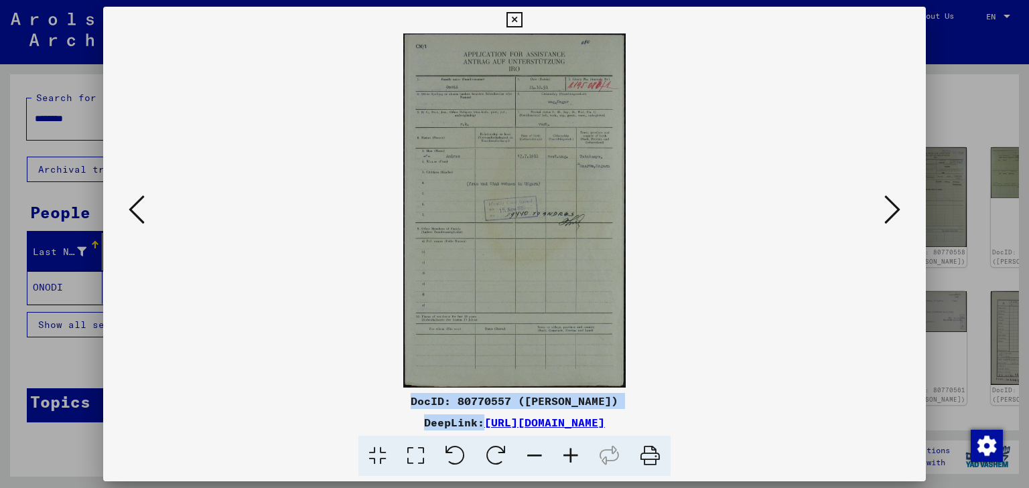
click at [136, 210] on icon at bounding box center [137, 210] width 16 height 32
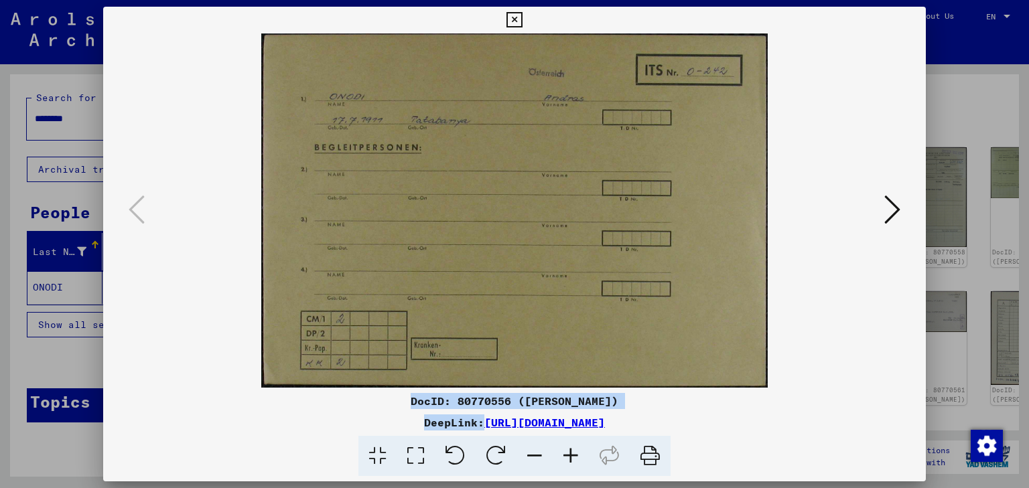
click at [482, 391] on div "DocID: 80770556 ([PERSON_NAME]) DeepLink: [URL][DOMAIN_NAME]" at bounding box center [514, 242] width 823 height 470
drag, startPoint x: 415, startPoint y: 400, endPoint x: 642, endPoint y: 400, distance: 227.7
click at [642, 400] on div "DocID: 80770556 ([PERSON_NAME])" at bounding box center [514, 401] width 823 height 16
copy div "DocID: 80770556 ([PERSON_NAME])"
click at [891, 214] on icon at bounding box center [892, 210] width 16 height 32
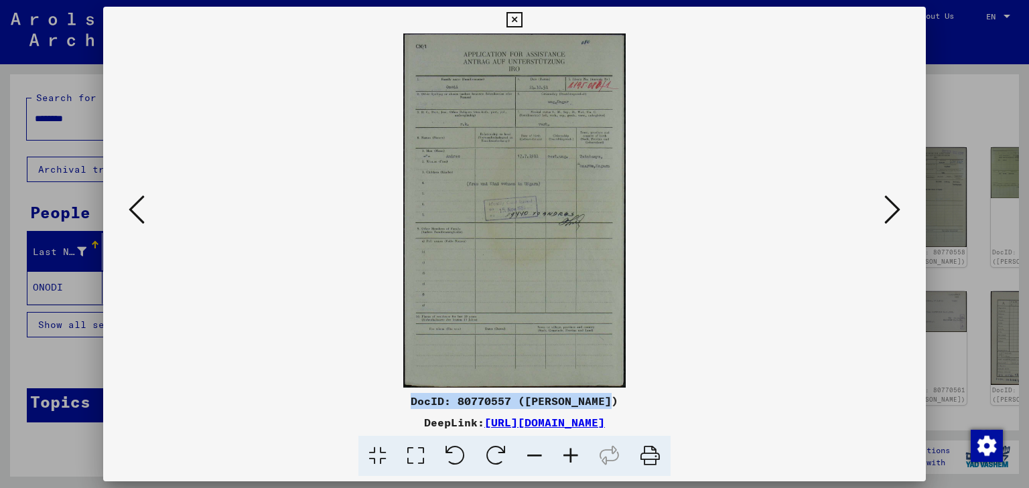
drag, startPoint x: 411, startPoint y: 402, endPoint x: 648, endPoint y: 391, distance: 237.3
click at [648, 391] on div "DocID: 80770557 ([PERSON_NAME]) DeepLink: [URL][DOMAIN_NAME]" at bounding box center [514, 242] width 823 height 470
copy div "DocID: 80770557 ([PERSON_NAME])"
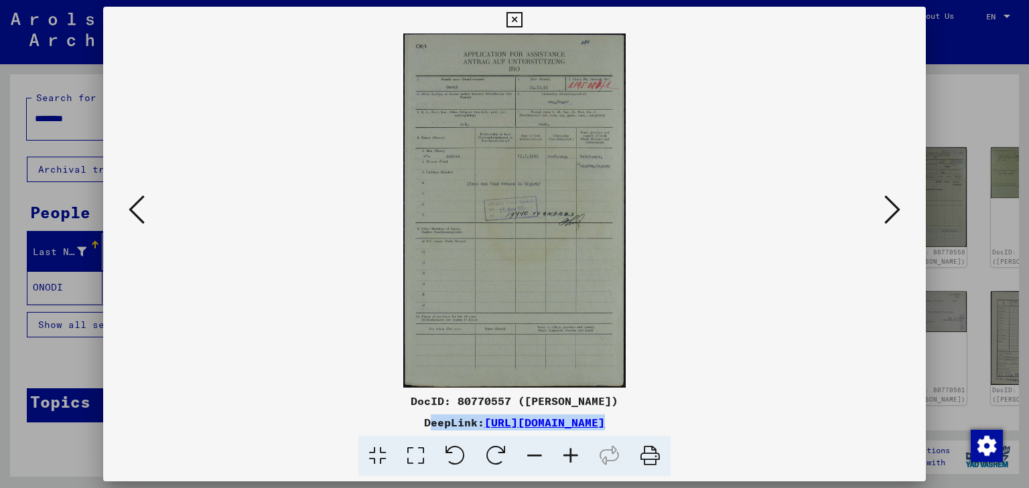
drag, startPoint x: 281, startPoint y: 424, endPoint x: 789, endPoint y: 431, distance: 508.4
click at [789, 431] on div "DocID: 80770557 ([PERSON_NAME]) DeepLink: [URL][DOMAIN_NAME]" at bounding box center [514, 435] width 823 height 84
copy div "DeepLink: [URL][DOMAIN_NAME]"
click at [896, 208] on icon at bounding box center [892, 210] width 16 height 32
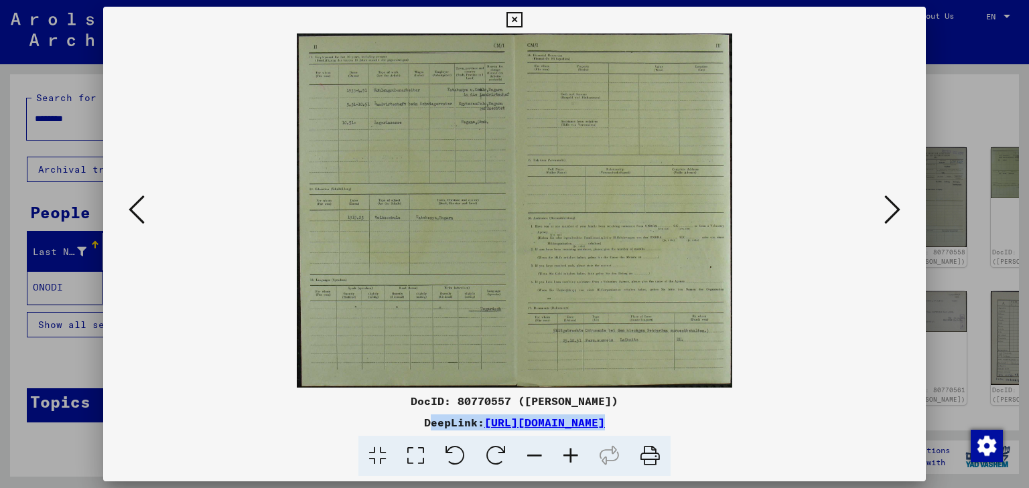
click at [891, 208] on icon at bounding box center [892, 210] width 16 height 32
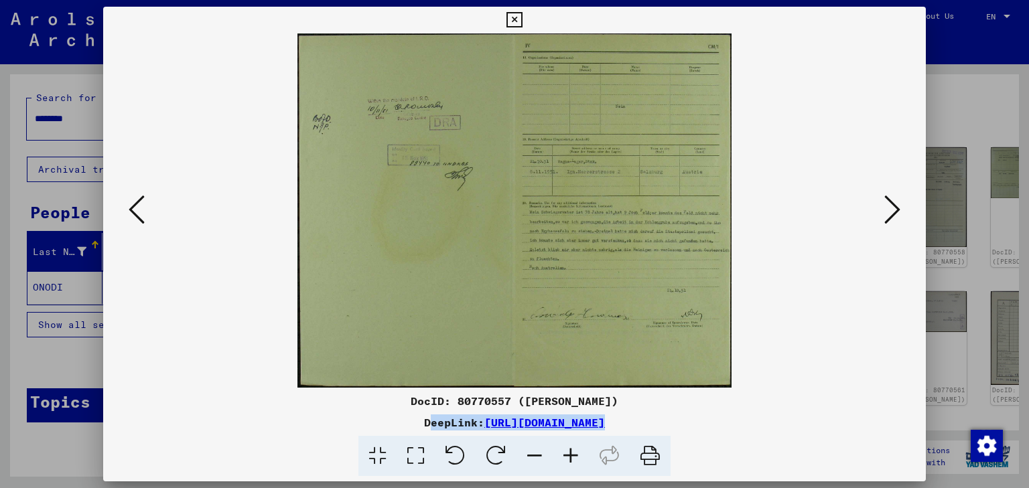
click at [897, 206] on icon at bounding box center [892, 210] width 16 height 32
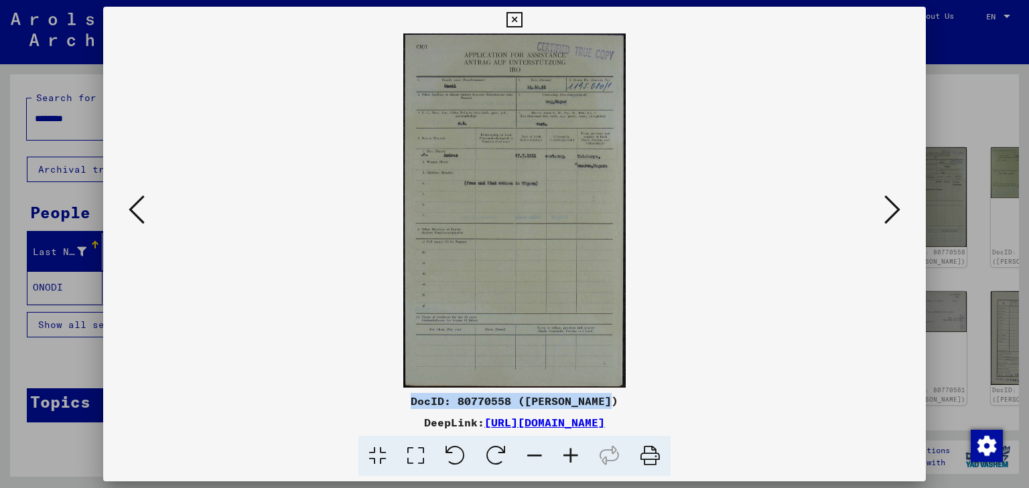
drag, startPoint x: 410, startPoint y: 401, endPoint x: 627, endPoint y: 399, distance: 217.0
click at [627, 399] on div "DocID: 80770558 ([PERSON_NAME])" at bounding box center [514, 401] width 823 height 16
copy div "DocID: 80770558 ([PERSON_NAME])"
click at [137, 209] on icon at bounding box center [137, 210] width 16 height 32
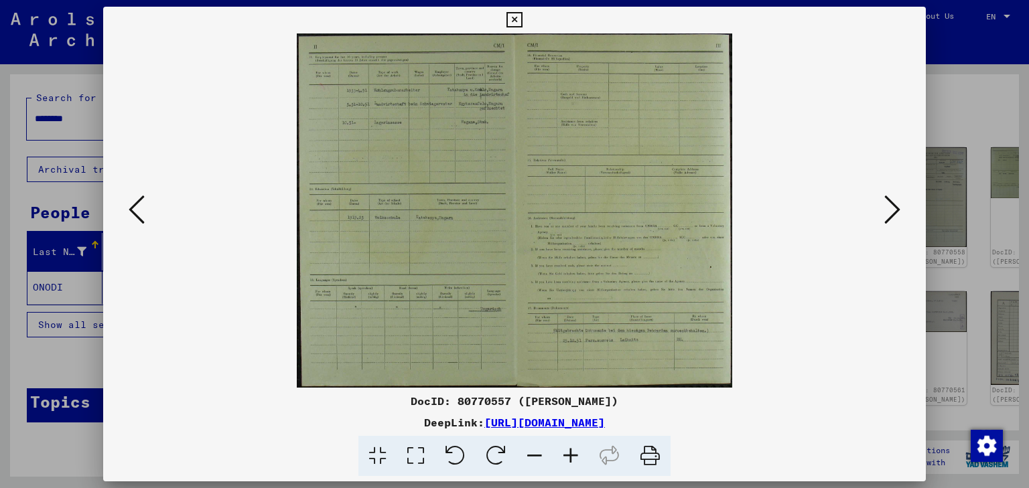
click at [137, 209] on icon at bounding box center [137, 210] width 16 height 32
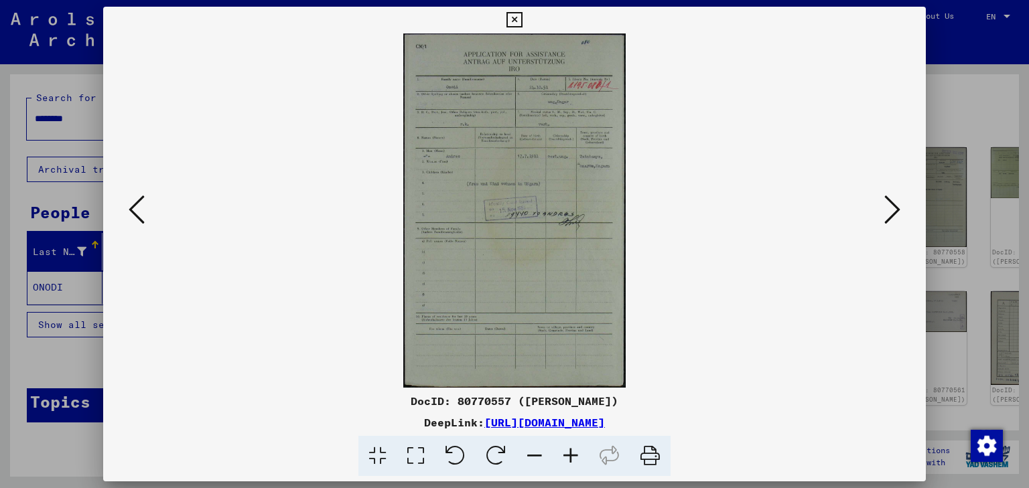
click at [137, 209] on icon at bounding box center [137, 210] width 16 height 32
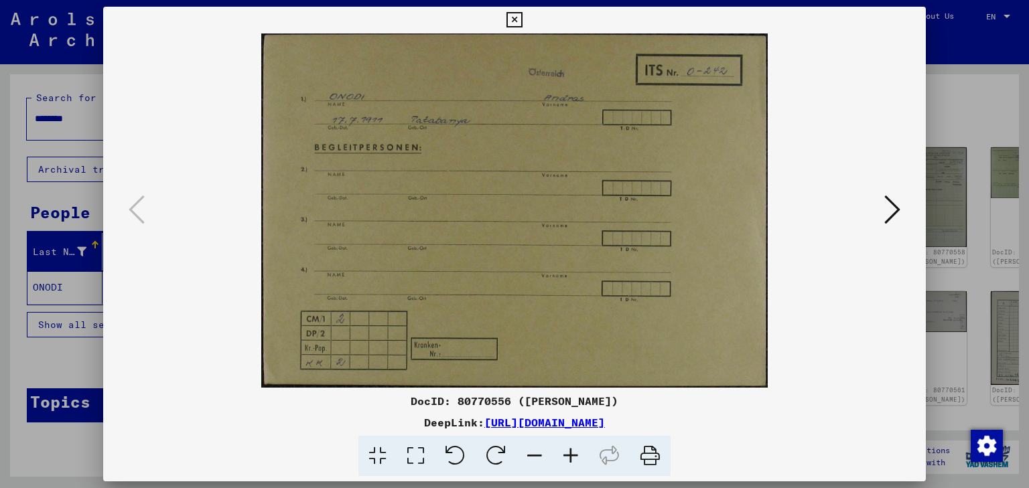
drag, startPoint x: 417, startPoint y: 401, endPoint x: 761, endPoint y: 430, distance: 344.8
click at [761, 430] on div "DocID: 80770556 ([PERSON_NAME]) DeepLink: [URL][DOMAIN_NAME]" at bounding box center [514, 435] width 823 height 84
copy div "DocID: 80770556 ([PERSON_NAME]) DeepLink: [URL][DOMAIN_NAME]"
click at [841, 125] on img at bounding box center [515, 210] width 732 height 354
click at [892, 214] on icon at bounding box center [892, 210] width 16 height 32
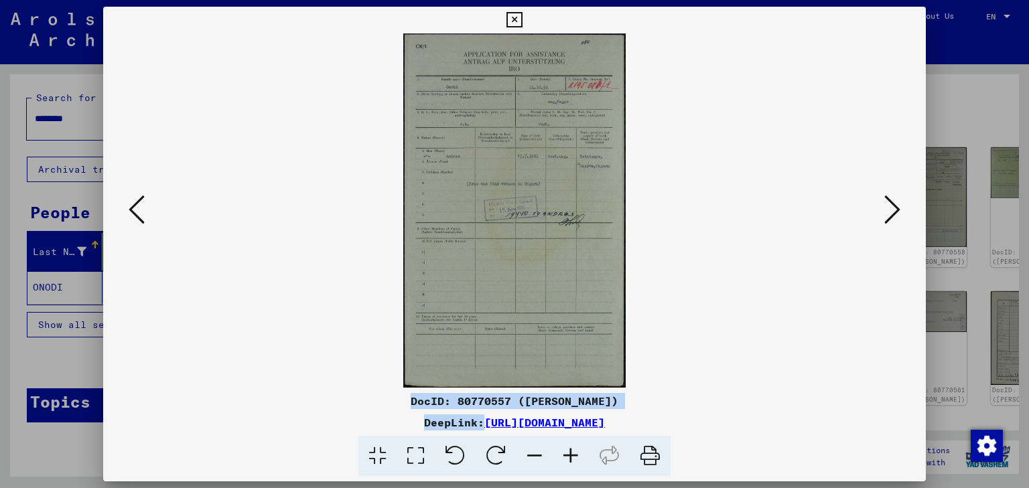
click at [431, 403] on div "DocID: 80770557 ([PERSON_NAME])" at bounding box center [514, 401] width 823 height 16
click at [422, 405] on div "DocID: 80770557 ([PERSON_NAME])" at bounding box center [514, 401] width 823 height 16
drag, startPoint x: 415, startPoint y: 400, endPoint x: 757, endPoint y: 416, distance: 343.3
click at [757, 416] on div "DocID: 80770557 ([PERSON_NAME]) DeepLink: [URL][DOMAIN_NAME]" at bounding box center [514, 435] width 823 height 84
copy div "DocID: 80770557 ([PERSON_NAME]) DeepLink: [URL][DOMAIN_NAME]"
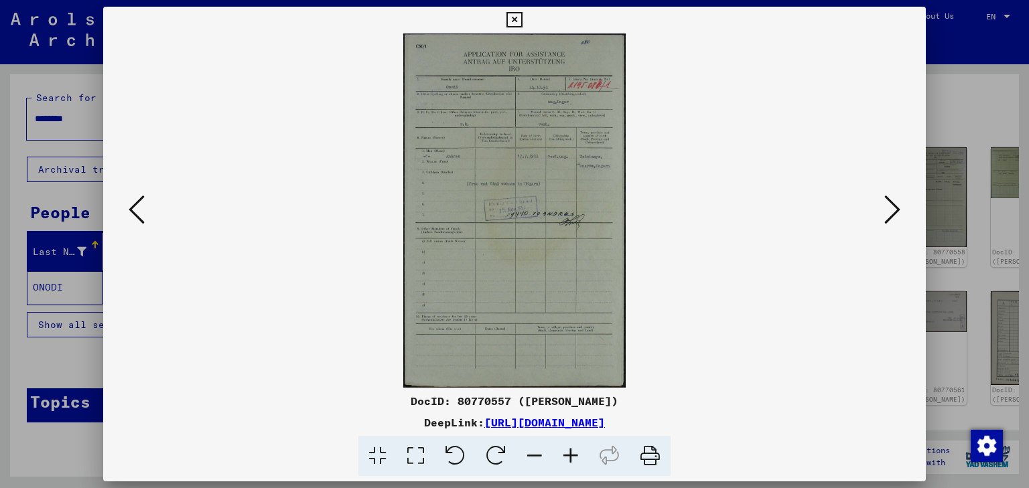
click at [891, 209] on icon at bounding box center [892, 210] width 16 height 32
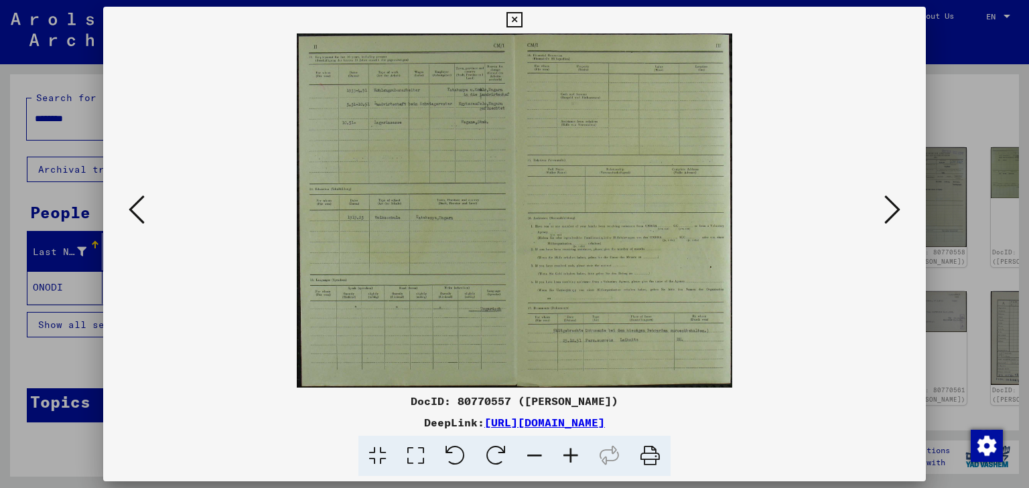
click at [493, 398] on div "DocID: 80770557 ([PERSON_NAME])" at bounding box center [514, 401] width 823 height 16
drag, startPoint x: 408, startPoint y: 405, endPoint x: 427, endPoint y: 405, distance: 19.4
click at [409, 405] on div "DocID: 80770557 ([PERSON_NAME])" at bounding box center [514, 401] width 823 height 16
click at [419, 405] on div "DocID: 80770557 ([PERSON_NAME])" at bounding box center [514, 401] width 823 height 16
click at [423, 401] on div "DocID: 80770557 ([PERSON_NAME])" at bounding box center [514, 401] width 823 height 16
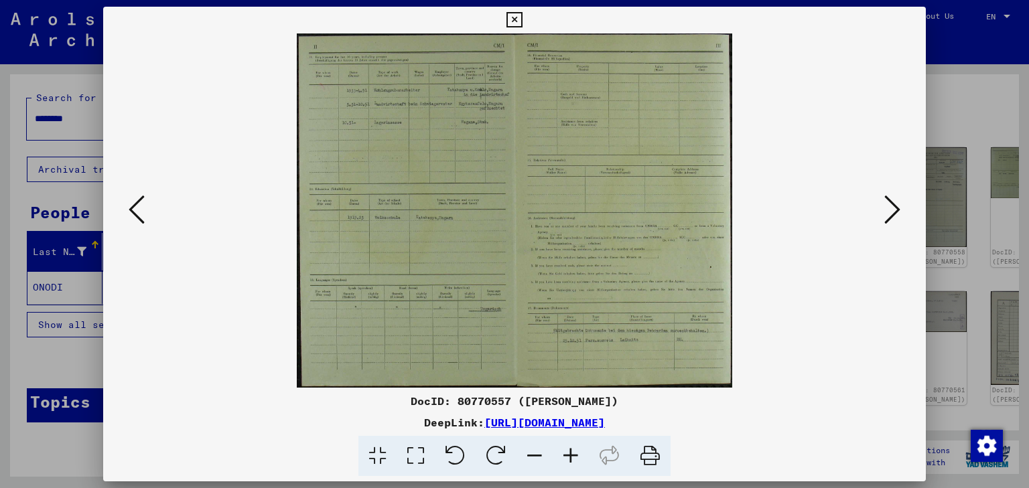
drag, startPoint x: 415, startPoint y: 400, endPoint x: 753, endPoint y: 415, distance: 338.6
click at [753, 415] on div "DocID: 80770557 ([PERSON_NAME]) DeepLink: [URL][DOMAIN_NAME]" at bounding box center [514, 435] width 823 height 84
click at [896, 206] on icon at bounding box center [892, 210] width 16 height 32
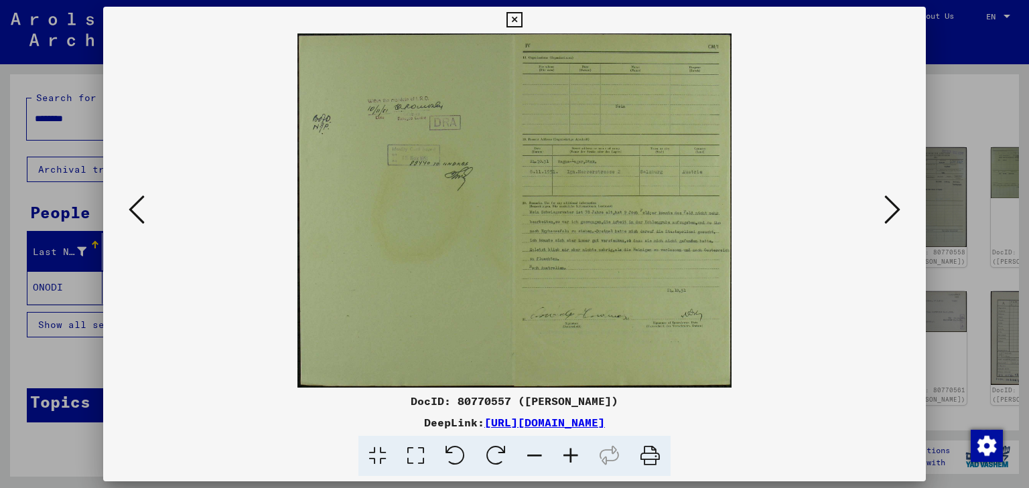
click at [892, 212] on icon at bounding box center [892, 210] width 16 height 32
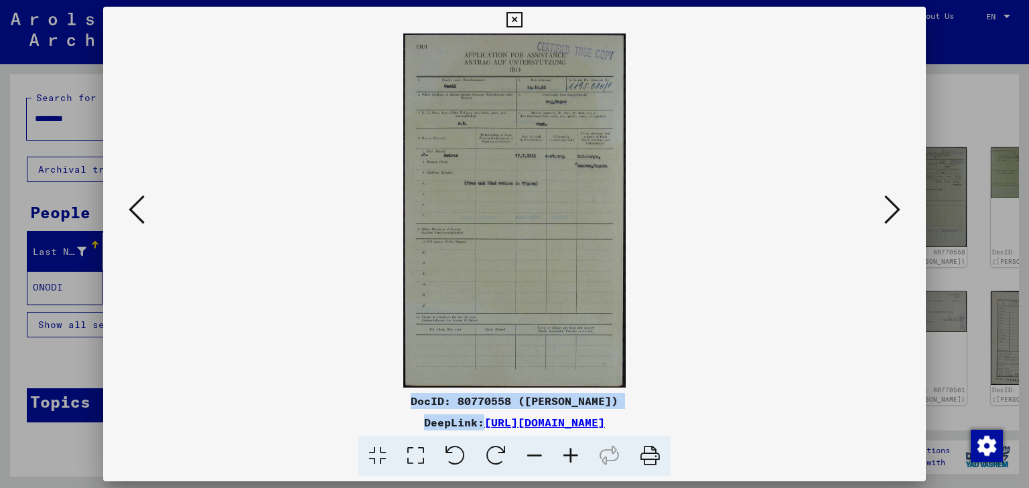
click at [490, 159] on img at bounding box center [515, 210] width 732 height 354
click at [396, 402] on div "DocID: 80770558 ([PERSON_NAME])" at bounding box center [514, 401] width 823 height 16
drag, startPoint x: 415, startPoint y: 401, endPoint x: 759, endPoint y: 423, distance: 345.0
click at [759, 423] on div "DocID: 80770558 ([PERSON_NAME]) DeepLink: [URL][DOMAIN_NAME]" at bounding box center [514, 435] width 823 height 84
click at [894, 209] on icon at bounding box center [892, 210] width 16 height 32
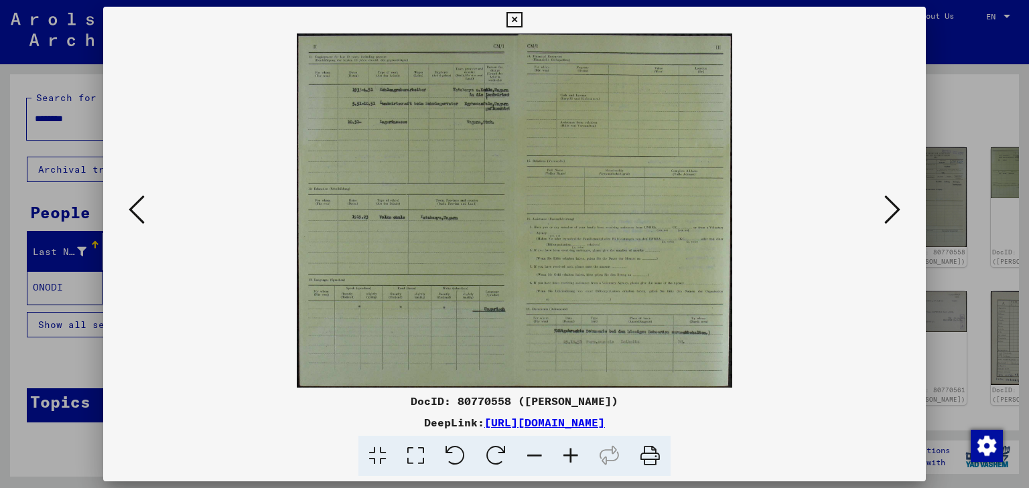
click at [495, 401] on div "DocID: 80770558 ([PERSON_NAME])" at bounding box center [514, 401] width 823 height 16
drag, startPoint x: 415, startPoint y: 400, endPoint x: 752, endPoint y: 426, distance: 337.9
click at [752, 426] on div "DocID: 80770558 ([PERSON_NAME]) DeepLink: [URL][DOMAIN_NAME]" at bounding box center [514, 435] width 823 height 84
click at [888, 208] on icon at bounding box center [892, 210] width 16 height 32
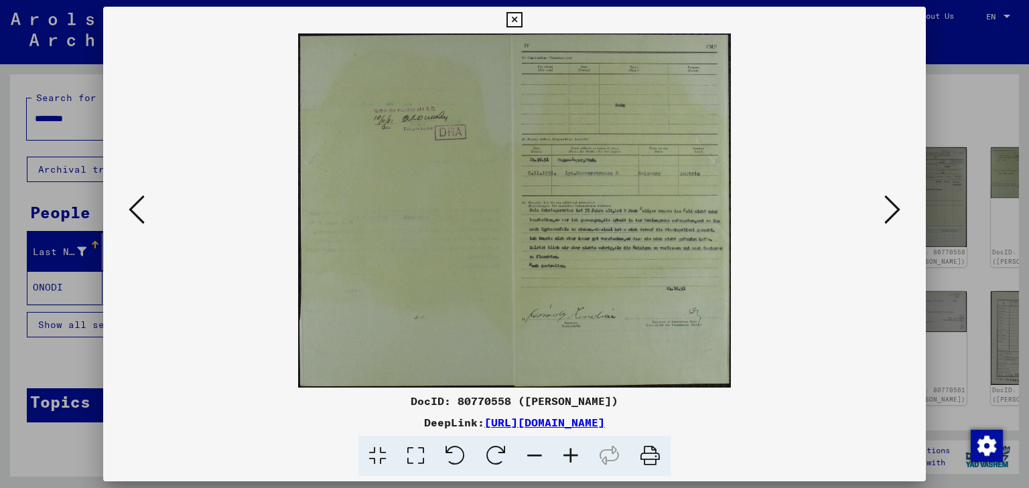
click at [896, 206] on icon at bounding box center [892, 210] width 16 height 32
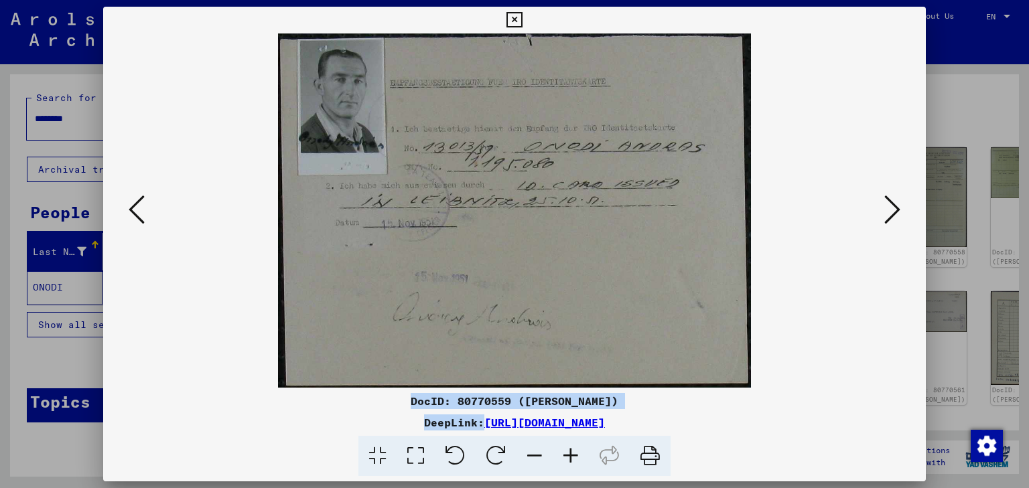
click at [474, 401] on div "DocID: 80770559 ([PERSON_NAME])" at bounding box center [514, 401] width 823 height 16
drag, startPoint x: 413, startPoint y: 399, endPoint x: 770, endPoint y: 439, distance: 359.2
click at [770, 439] on div "DocID: 80770559 ([PERSON_NAME]) DeepLink: [URL][DOMAIN_NAME]" at bounding box center [514, 435] width 823 height 84
click at [889, 211] on icon at bounding box center [892, 210] width 16 height 32
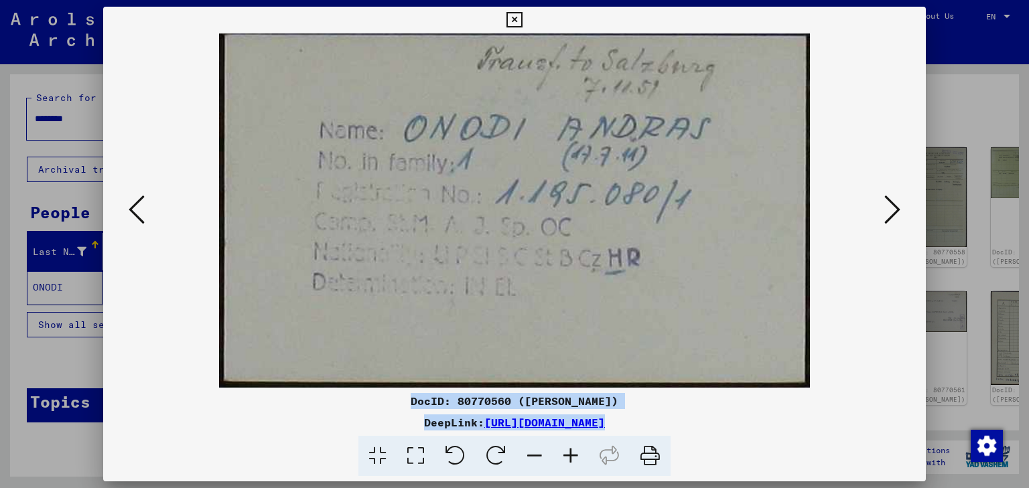
click at [887, 204] on icon at bounding box center [892, 210] width 16 height 32
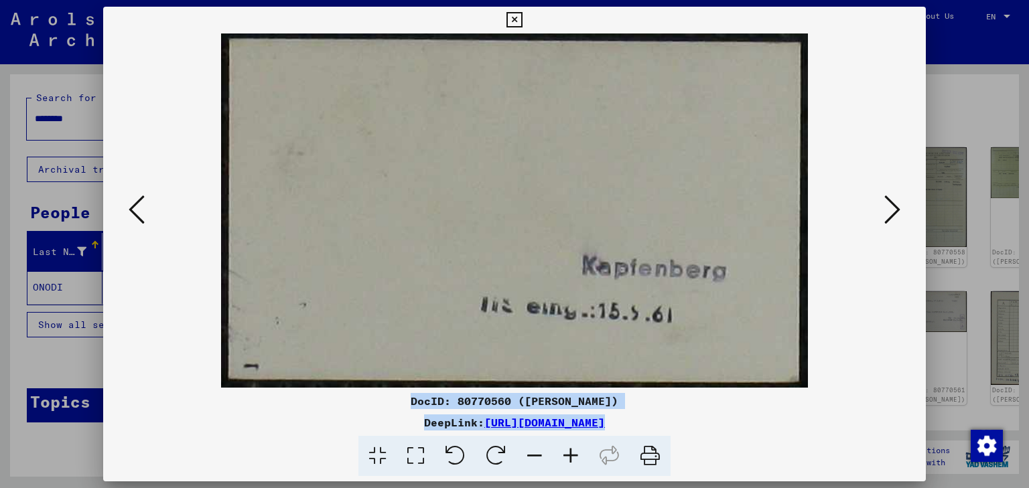
click at [895, 212] on icon at bounding box center [892, 210] width 16 height 32
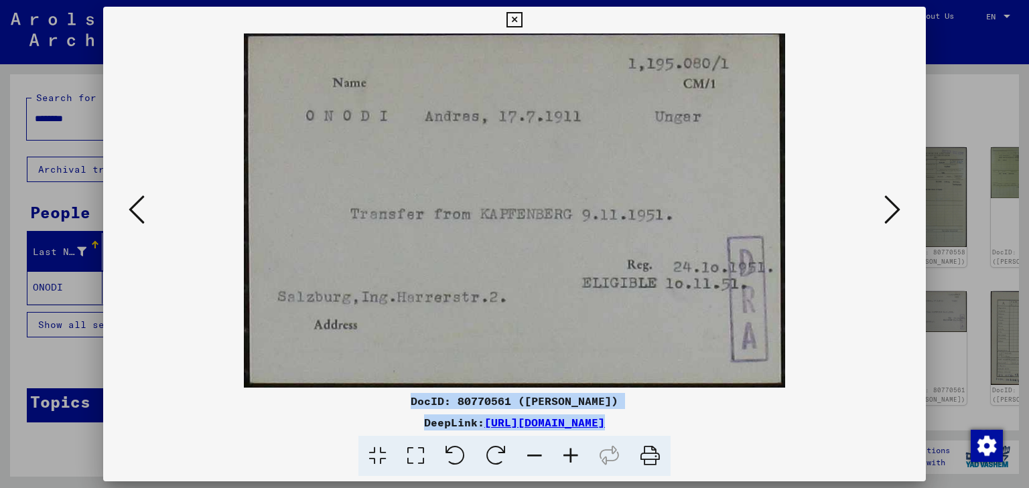
click at [897, 205] on icon at bounding box center [892, 210] width 16 height 32
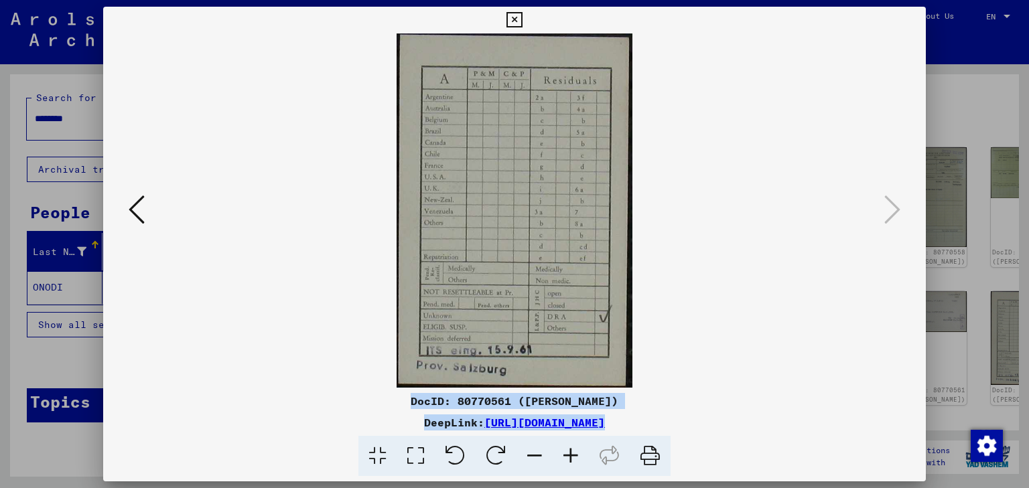
click at [514, 18] on icon at bounding box center [513, 20] width 15 height 16
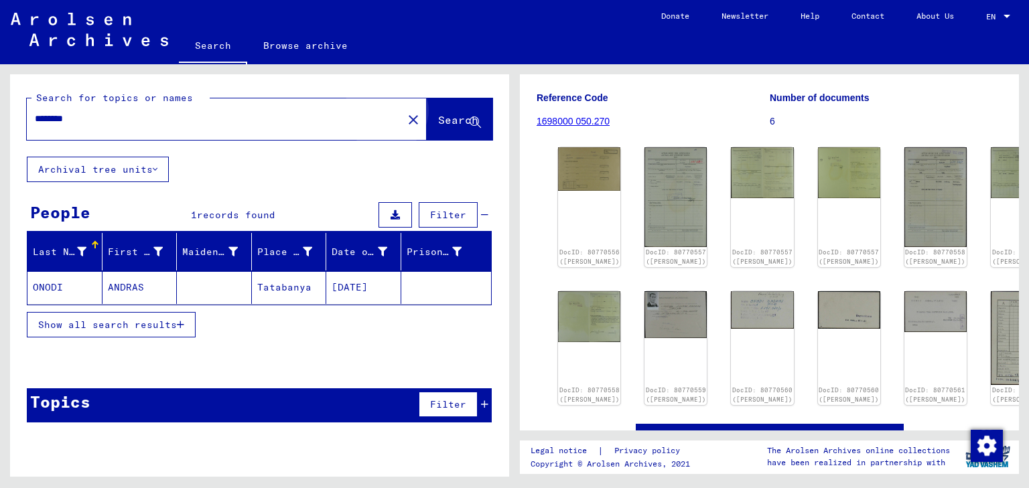
click at [441, 127] on span "Search" at bounding box center [459, 121] width 43 height 14
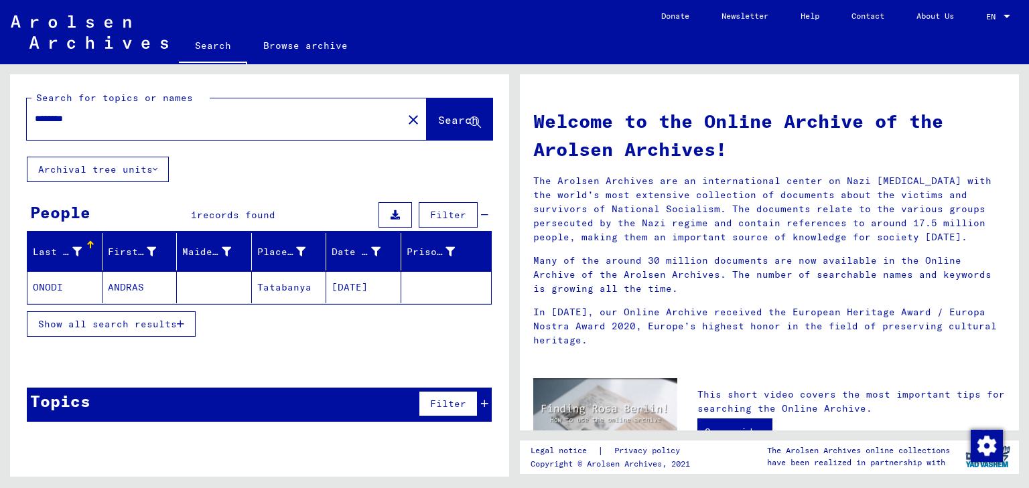
click at [118, 120] on input "********" at bounding box center [211, 119] width 352 height 14
drag, startPoint x: 117, startPoint y: 120, endPoint x: 0, endPoint y: 110, distance: 117.0
click at [0, 110] on div "Search for topics or names ******** close Search Archival tree units People 1 r…" at bounding box center [257, 270] width 514 height 413
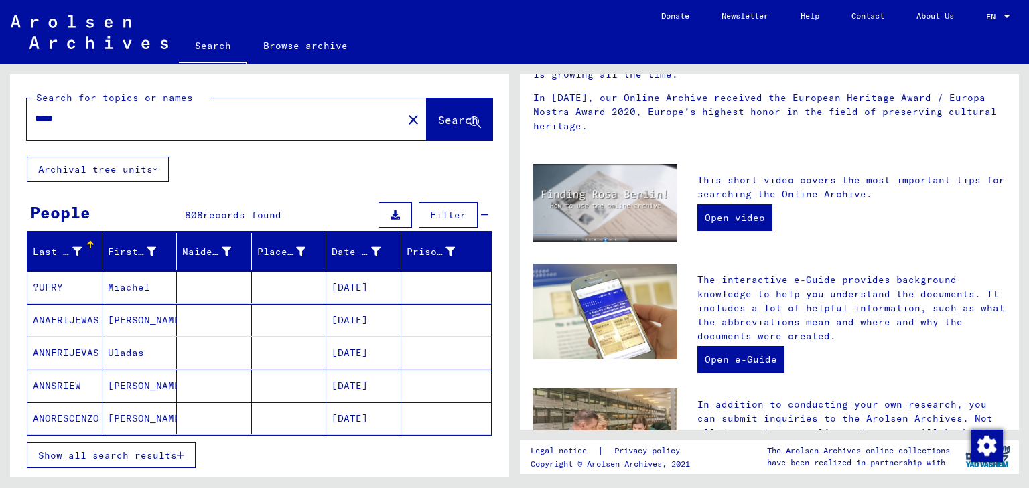
click at [217, 119] on input "*****" at bounding box center [211, 119] width 352 height 14
type input "**********"
click at [121, 287] on mat-cell "Andràs" at bounding box center [139, 287] width 75 height 32
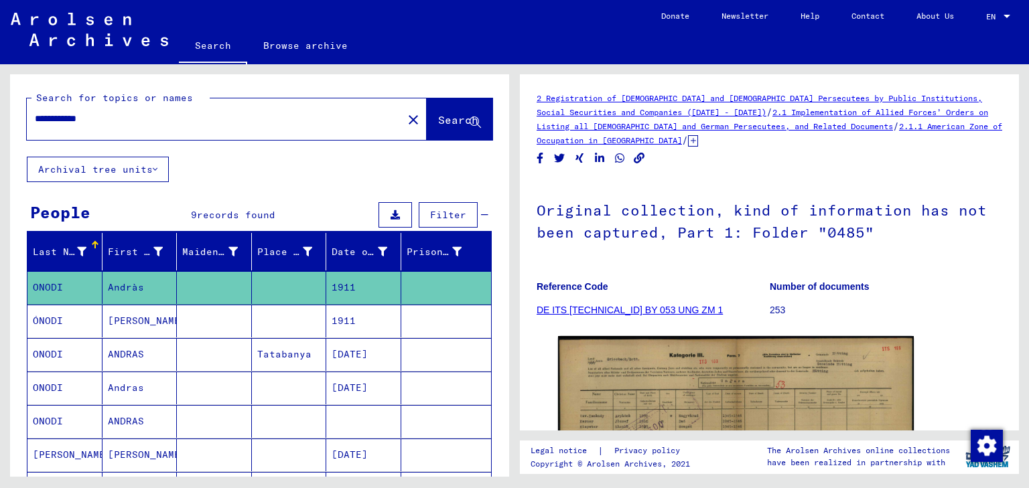
scroll to position [268, 0]
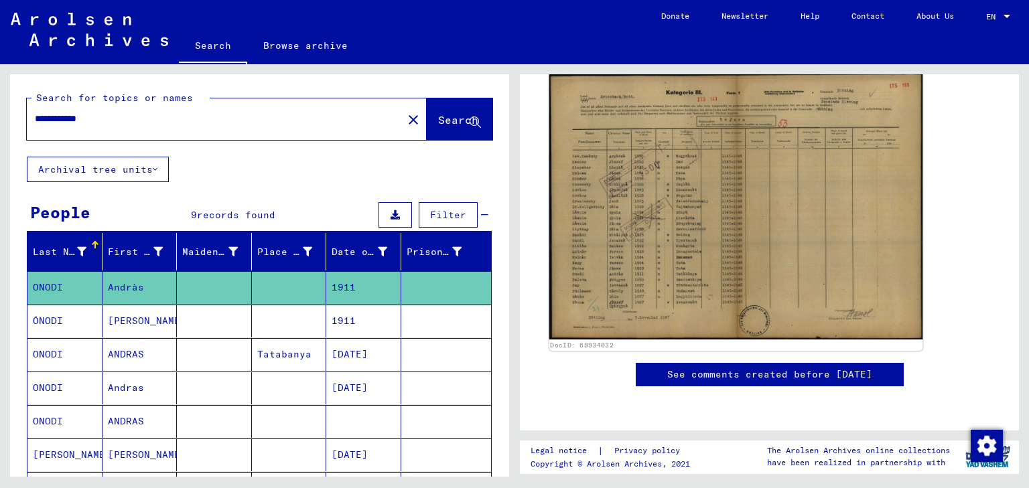
drag, startPoint x: 701, startPoint y: 206, endPoint x: 654, endPoint y: 220, distance: 48.9
click at [654, 220] on img at bounding box center [736, 205] width 374 height 267
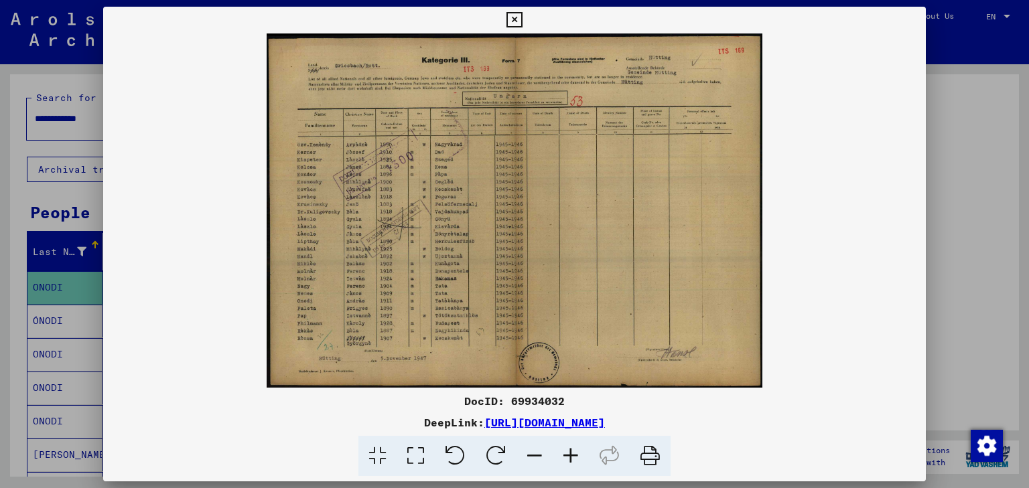
drag, startPoint x: 465, startPoint y: 399, endPoint x: 774, endPoint y: 426, distance: 310.6
click at [774, 426] on div "DocID: 69934032 DeepLink: [URL][DOMAIN_NAME]" at bounding box center [514, 435] width 823 height 84
click at [575, 458] on icon at bounding box center [571, 456] width 36 height 41
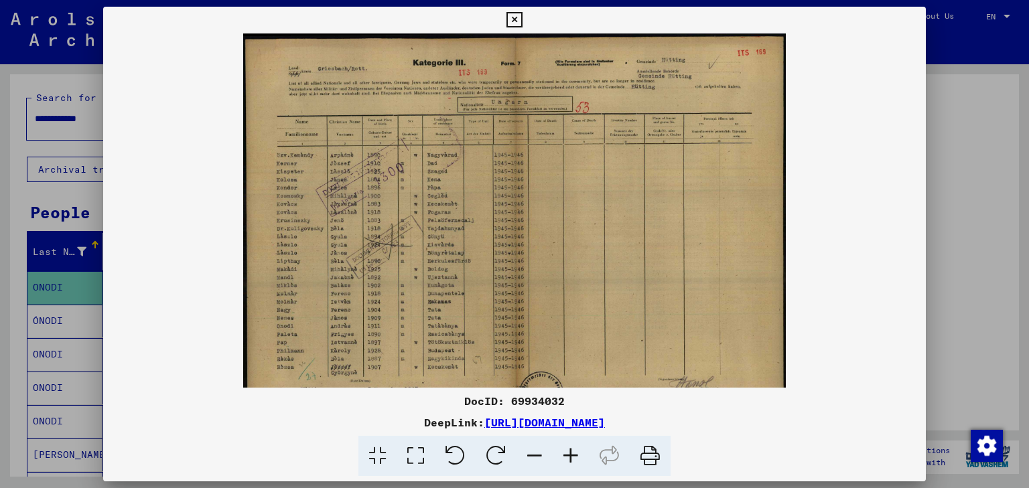
click at [573, 458] on icon at bounding box center [571, 456] width 36 height 41
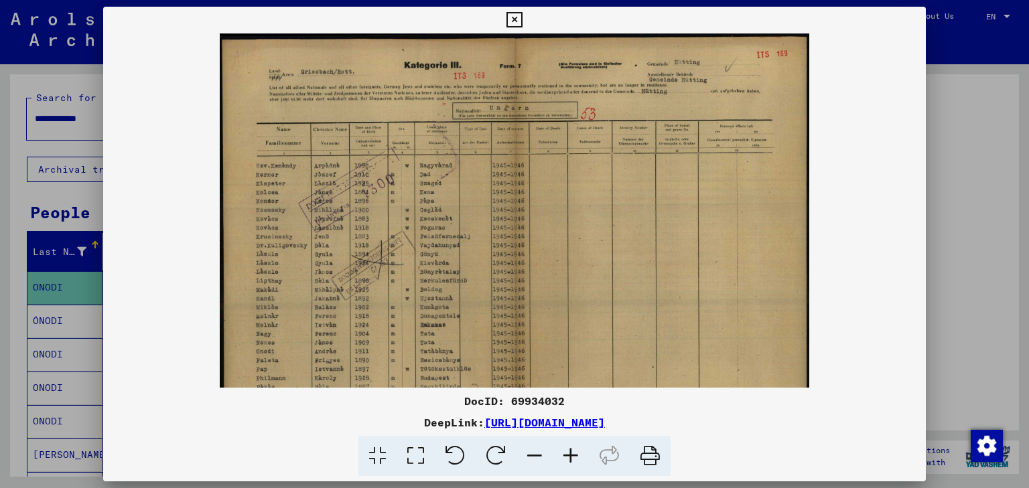
click at [571, 459] on icon at bounding box center [571, 456] width 36 height 41
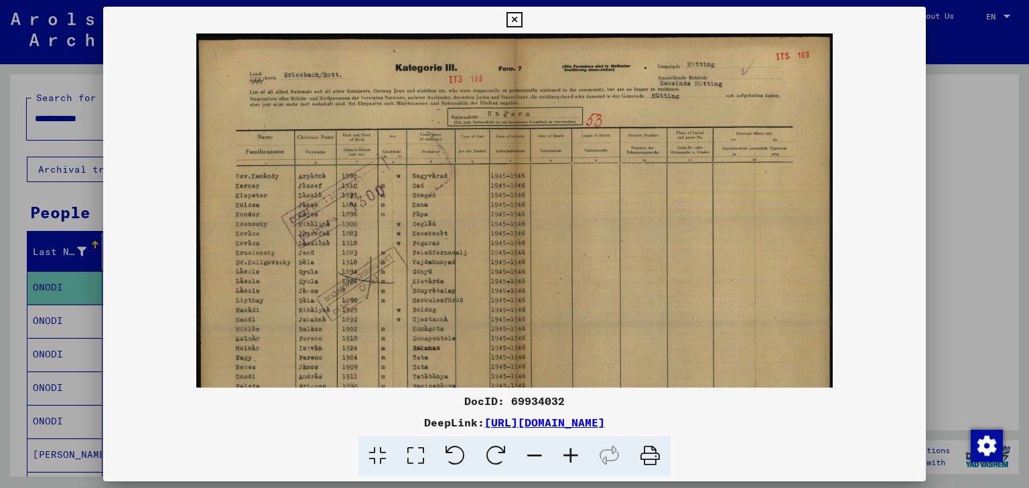
click at [571, 460] on icon at bounding box center [571, 456] width 36 height 41
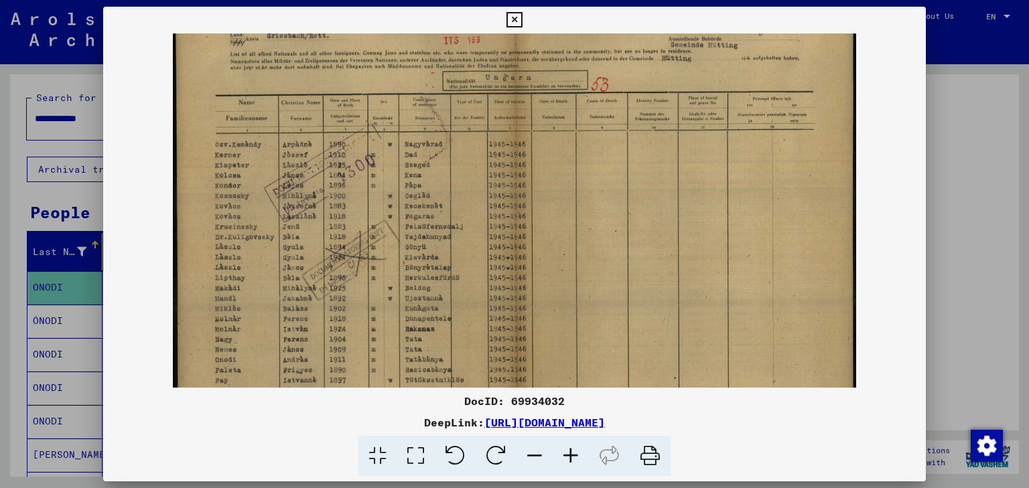
scroll to position [0, 0]
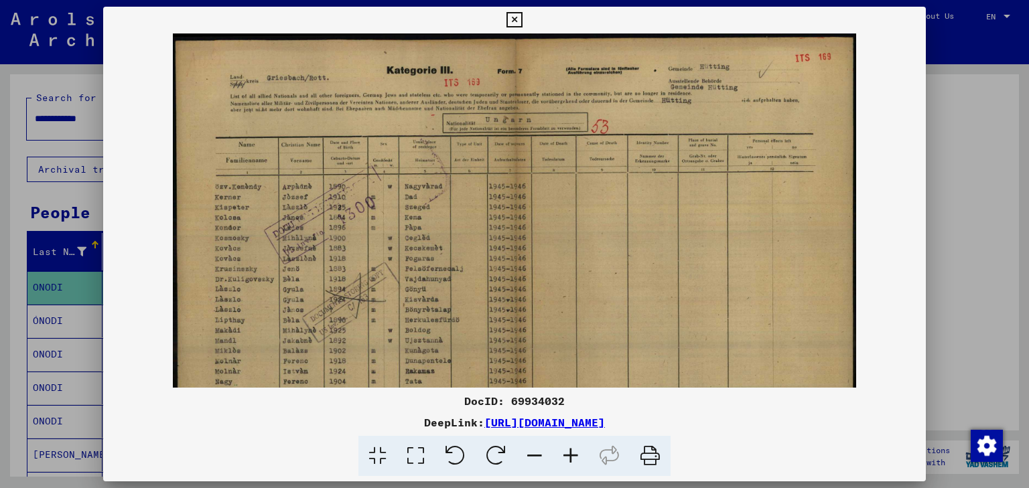
drag, startPoint x: 426, startPoint y: 283, endPoint x: 457, endPoint y: 277, distance: 31.9
click at [457, 277] on img at bounding box center [514, 277] width 683 height 488
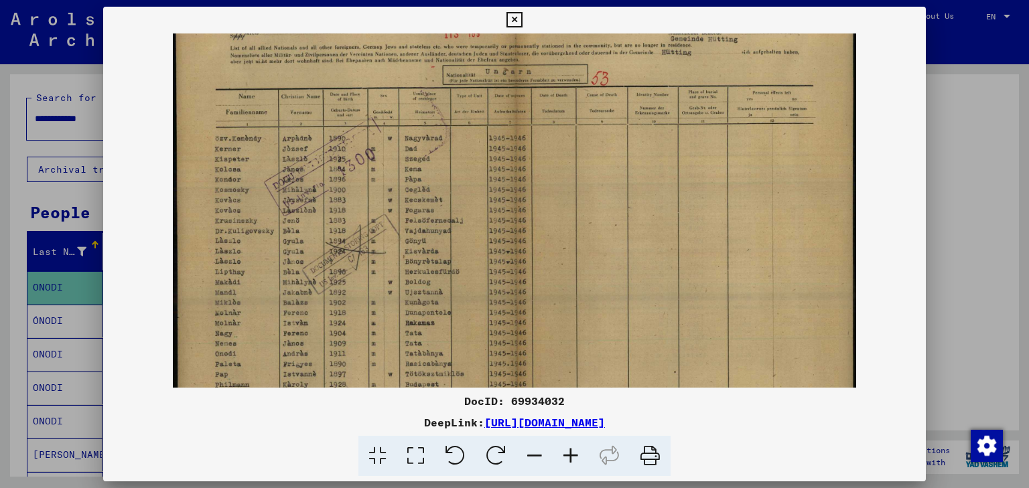
scroll to position [134, 0]
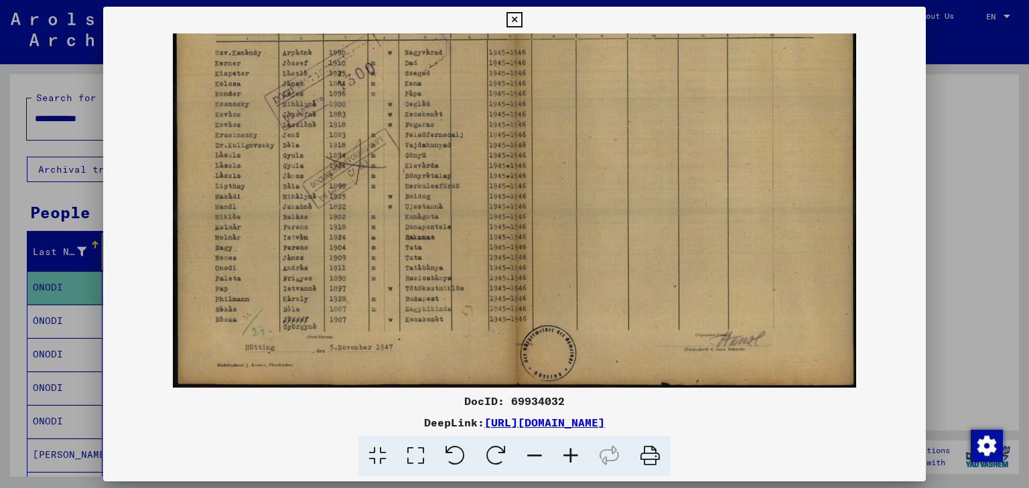
drag, startPoint x: 567, startPoint y: 255, endPoint x: 540, endPoint y: 70, distance: 186.8
click at [540, 70] on img at bounding box center [514, 144] width 683 height 488
click at [518, 18] on icon at bounding box center [513, 20] width 15 height 16
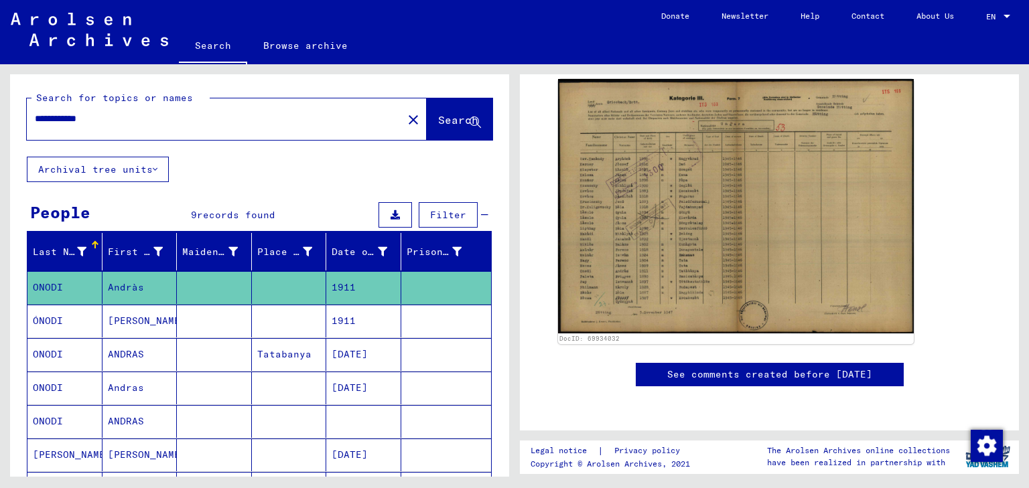
click at [122, 318] on mat-cell "[PERSON_NAME]" at bounding box center [139, 321] width 75 height 33
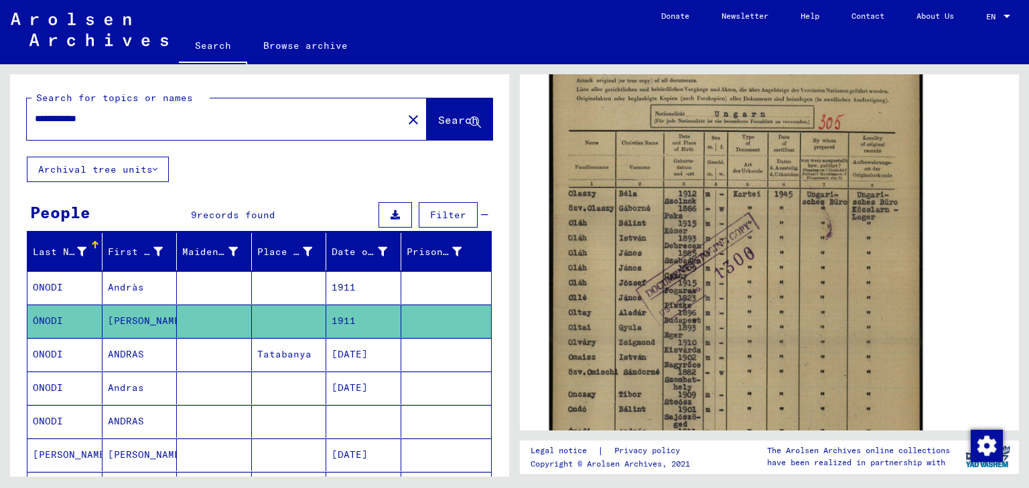
scroll to position [321, 0]
click at [751, 225] on img at bounding box center [736, 265] width 374 height 526
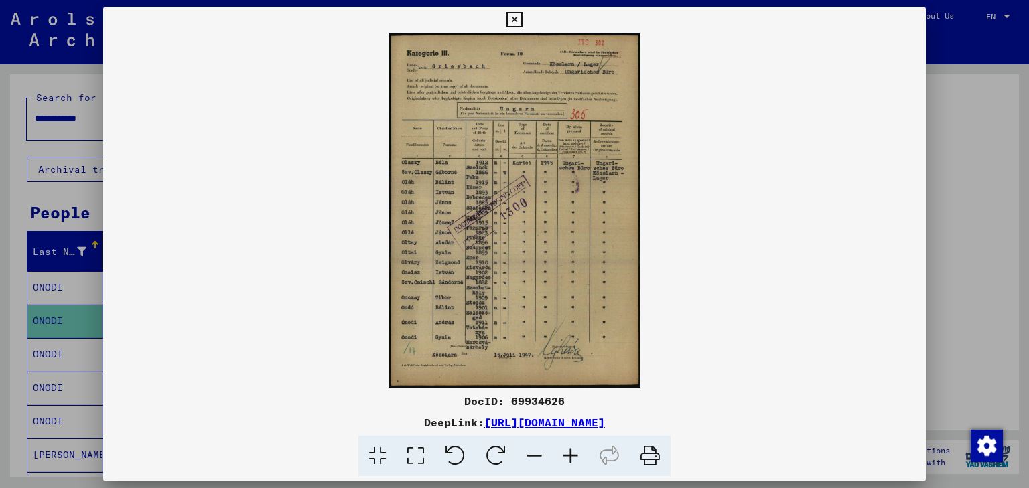
drag, startPoint x: 465, startPoint y: 399, endPoint x: 777, endPoint y: 414, distance: 312.5
click at [777, 414] on div "DocID: 69934626 DeepLink: [URL][DOMAIN_NAME]" at bounding box center [514, 435] width 823 height 84
click at [513, 19] on icon at bounding box center [513, 20] width 15 height 16
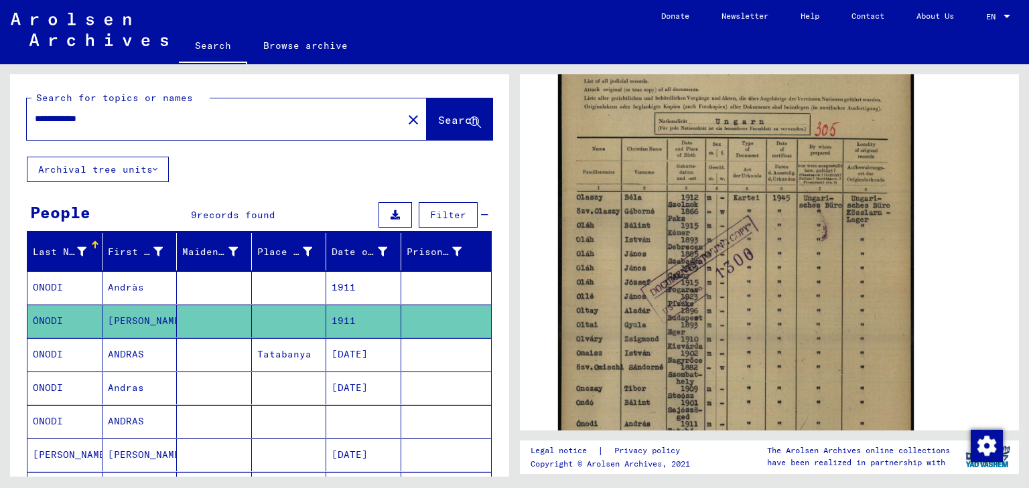
click at [150, 281] on mat-cell "Andràs" at bounding box center [139, 287] width 75 height 33
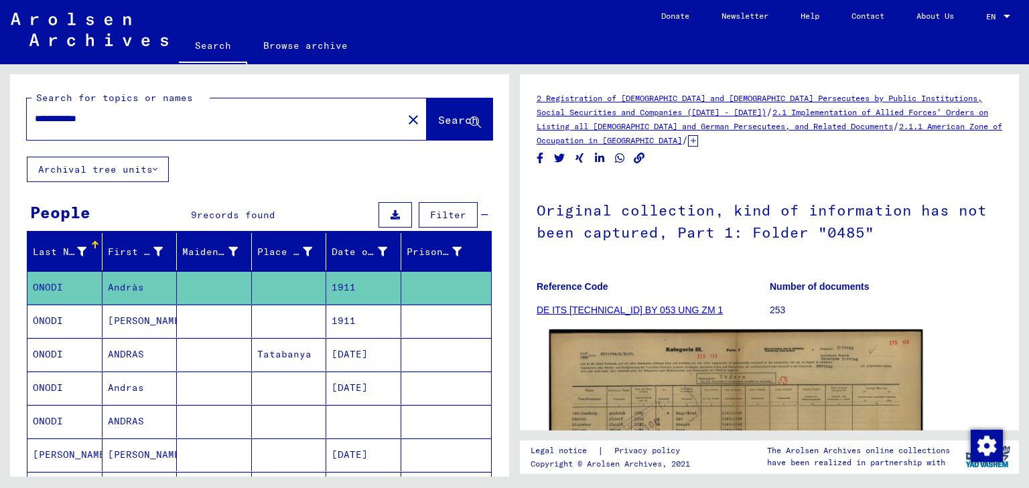
click at [730, 362] on img at bounding box center [736, 463] width 374 height 267
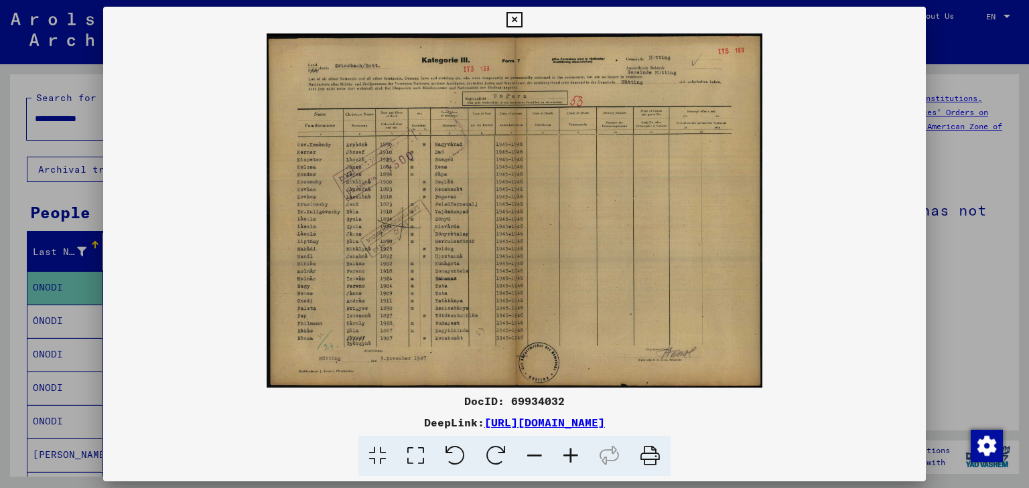
click at [573, 457] on icon at bounding box center [571, 456] width 36 height 41
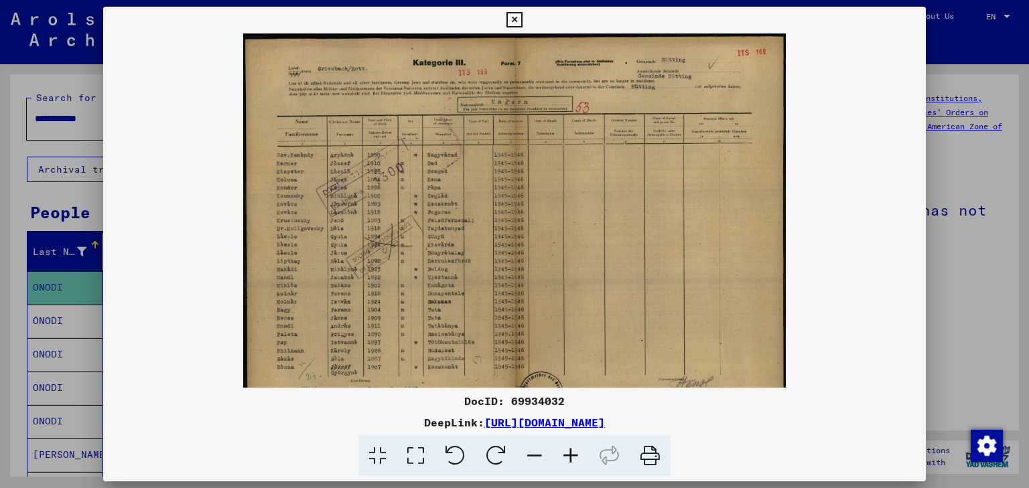
click at [573, 457] on icon at bounding box center [571, 456] width 36 height 41
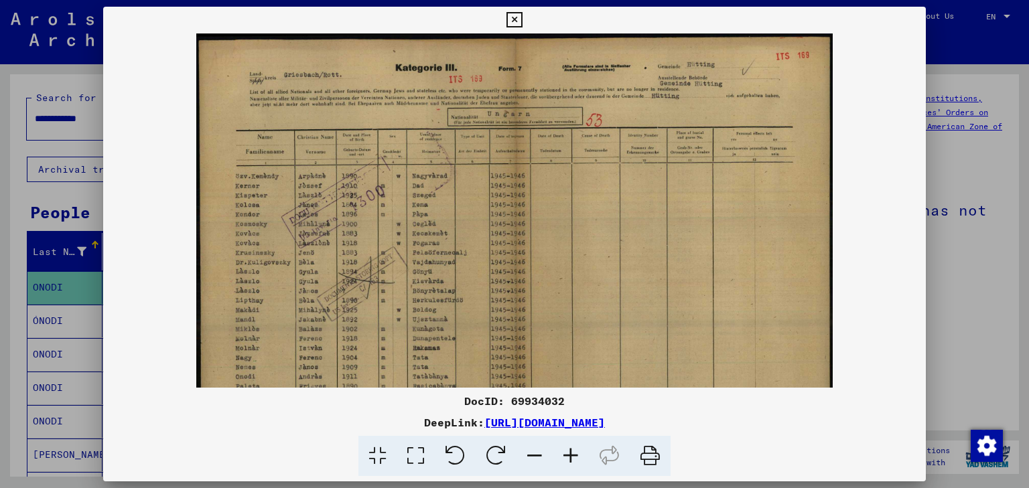
click at [573, 457] on icon at bounding box center [571, 456] width 36 height 41
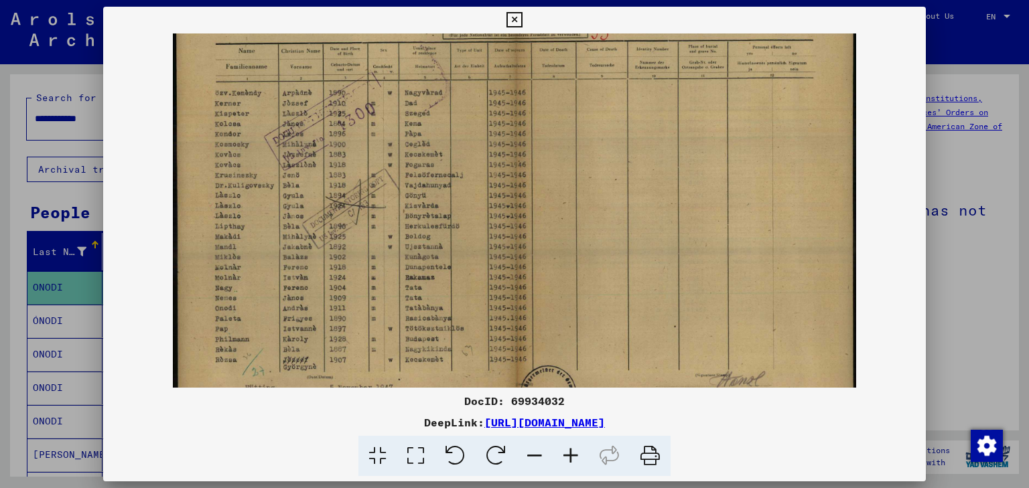
scroll to position [134, 0]
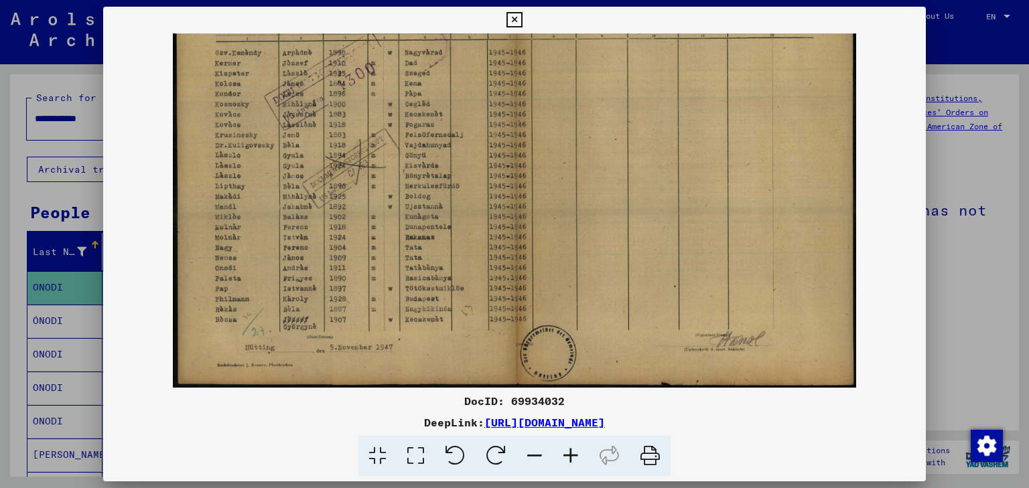
drag, startPoint x: 624, startPoint y: 266, endPoint x: 661, endPoint y: 70, distance: 199.7
click at [661, 70] on img at bounding box center [514, 144] width 683 height 488
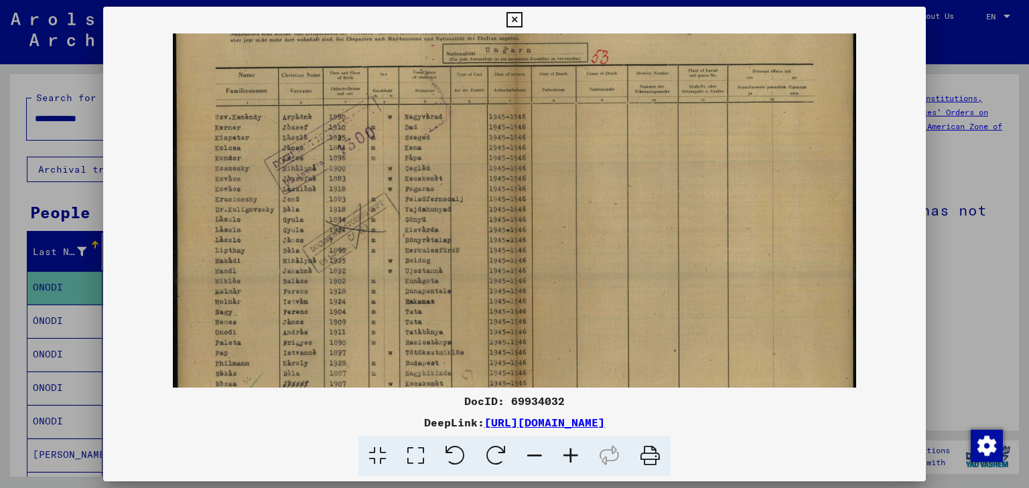
scroll to position [0, 0]
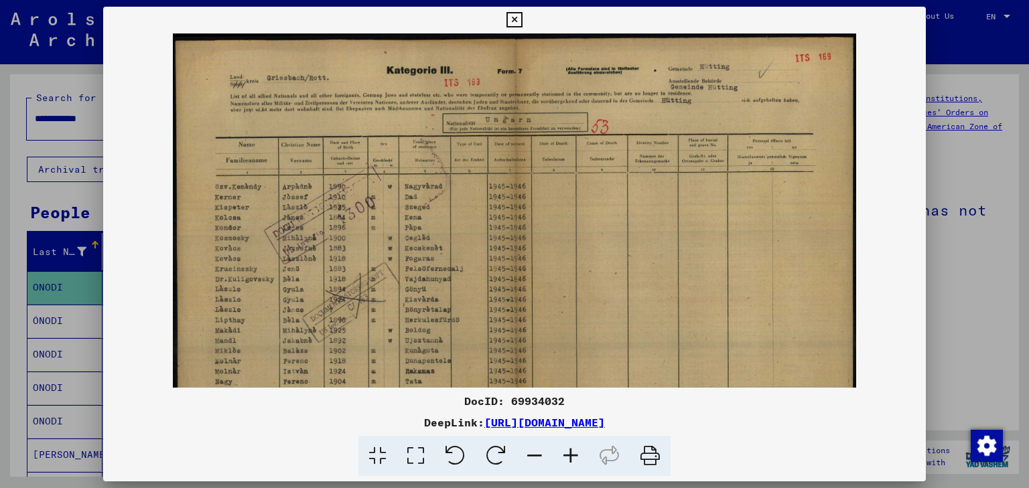
drag, startPoint x: 526, startPoint y: 137, endPoint x: 533, endPoint y: 293, distance: 156.9
click at [533, 293] on img at bounding box center [514, 277] width 683 height 488
click at [513, 19] on icon at bounding box center [513, 20] width 15 height 16
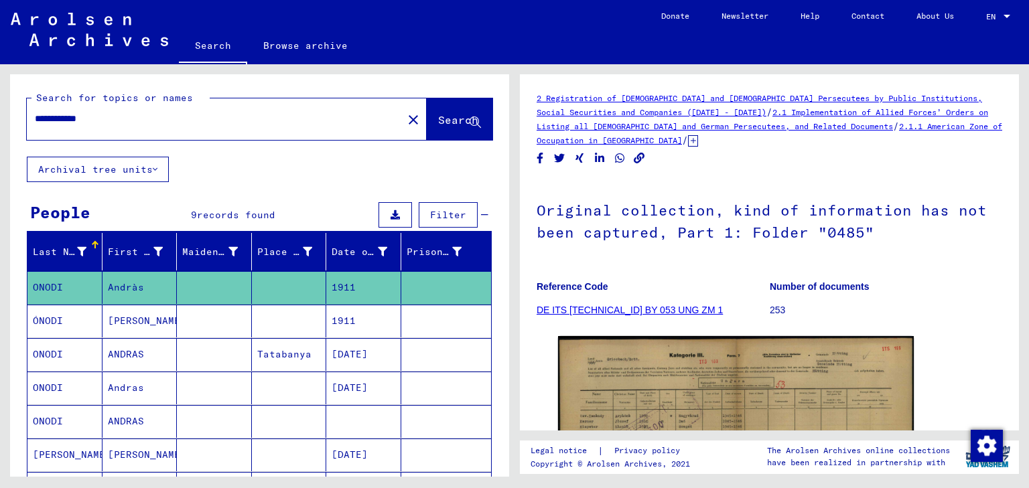
click at [46, 321] on mat-cell "ÓNODI" at bounding box center [64, 321] width 75 height 33
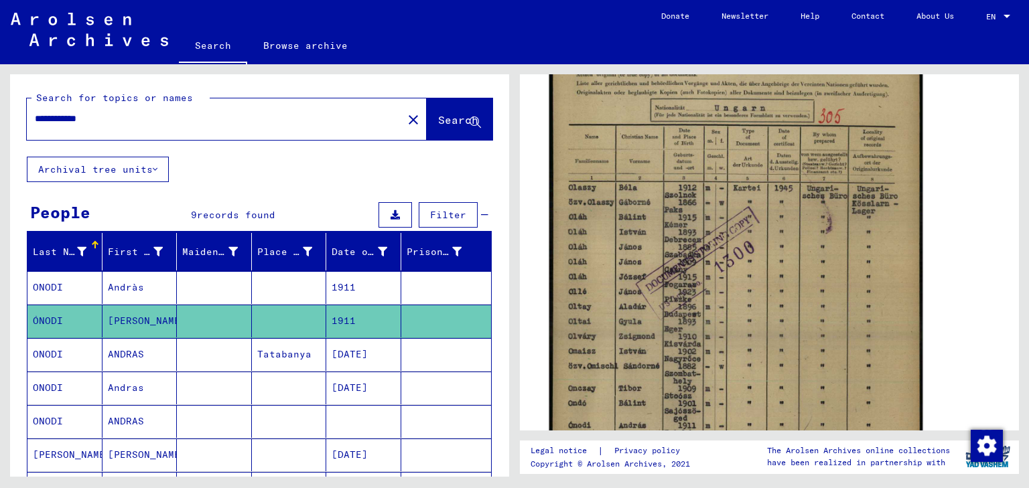
scroll to position [321, 0]
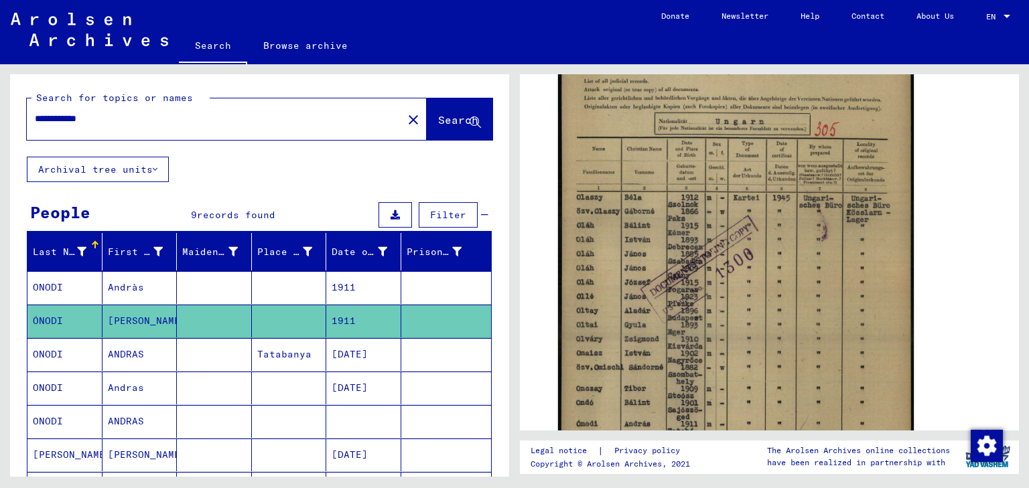
click at [117, 356] on mat-cell "ANDRAS" at bounding box center [139, 354] width 75 height 33
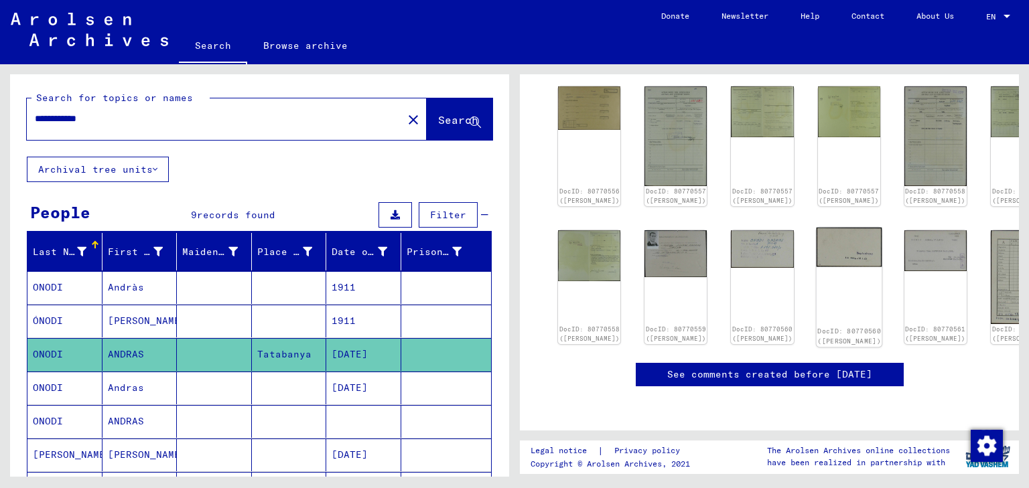
scroll to position [321, 0]
click at [128, 384] on mat-cell "Andras" at bounding box center [139, 388] width 75 height 33
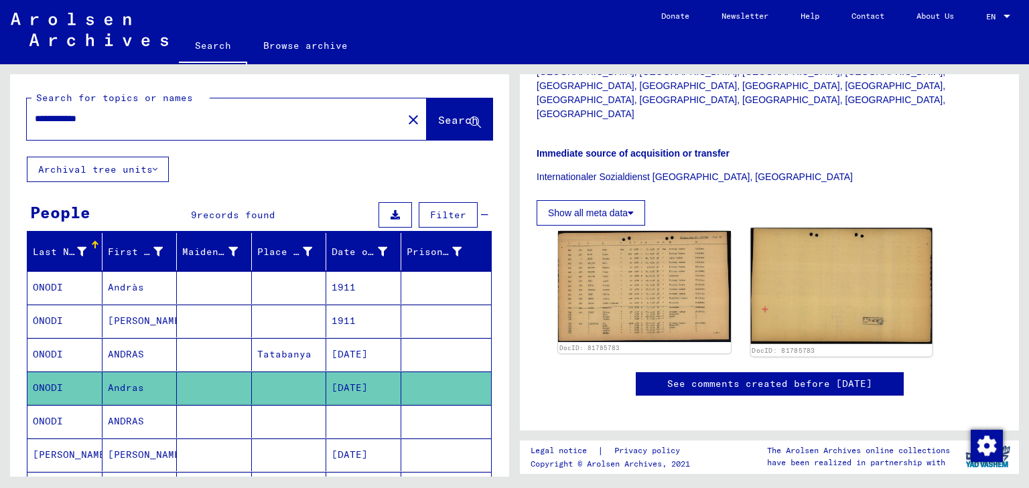
scroll to position [482, 0]
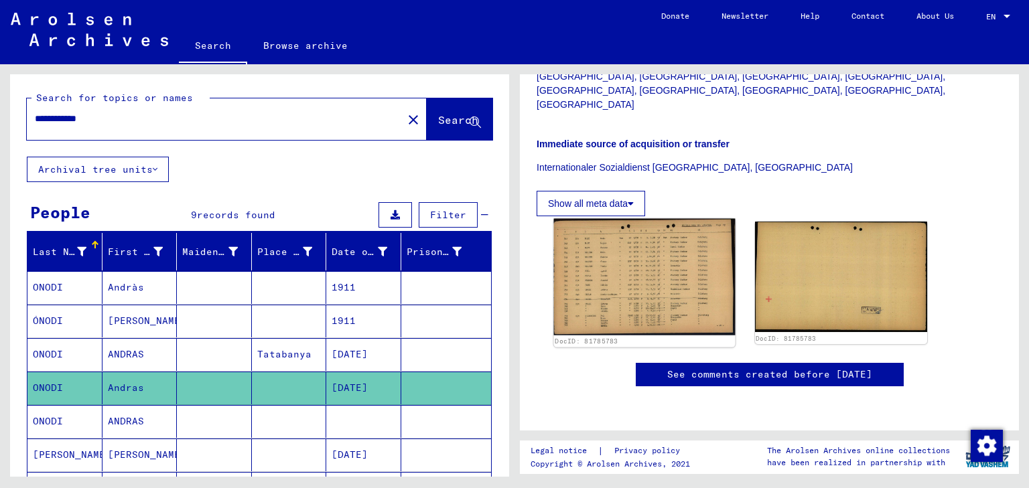
click at [628, 219] on img at bounding box center [644, 277] width 181 height 117
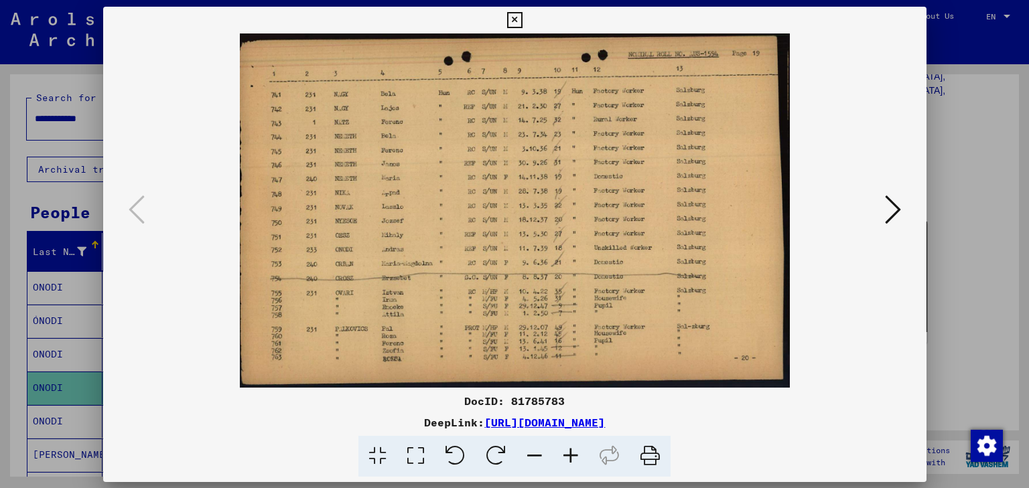
scroll to position [536, 0]
drag, startPoint x: 465, startPoint y: 398, endPoint x: 765, endPoint y: 423, distance: 300.4
click at [765, 423] on div "DocID: 81785783 DeepLink: [URL][DOMAIN_NAME]" at bounding box center [514, 435] width 823 height 84
click at [885, 206] on icon at bounding box center [892, 210] width 16 height 32
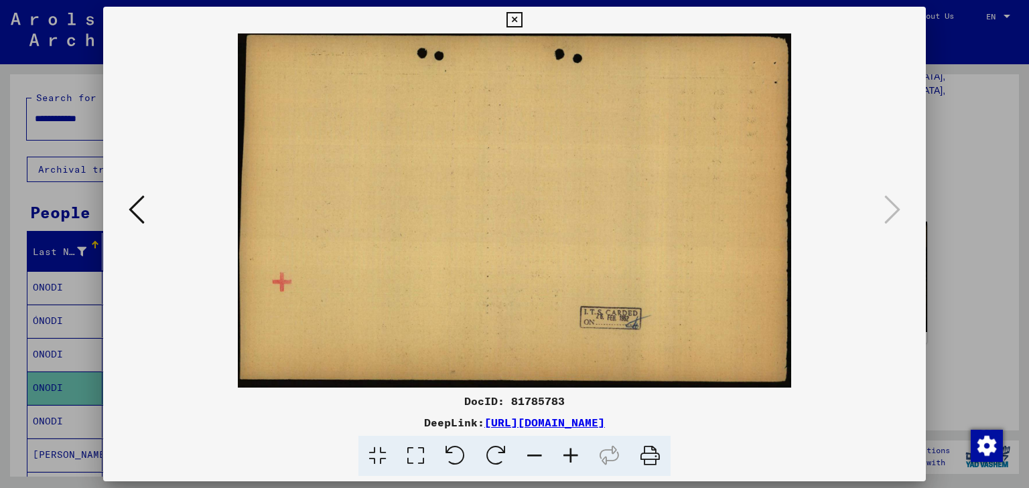
click at [516, 18] on icon at bounding box center [513, 20] width 15 height 16
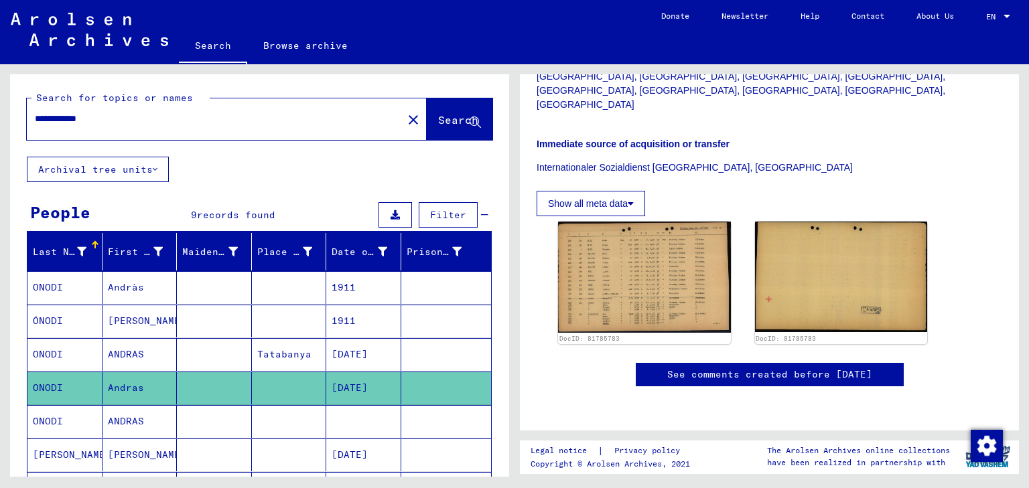
click at [124, 419] on mat-cell "ANDRAS" at bounding box center [139, 421] width 75 height 33
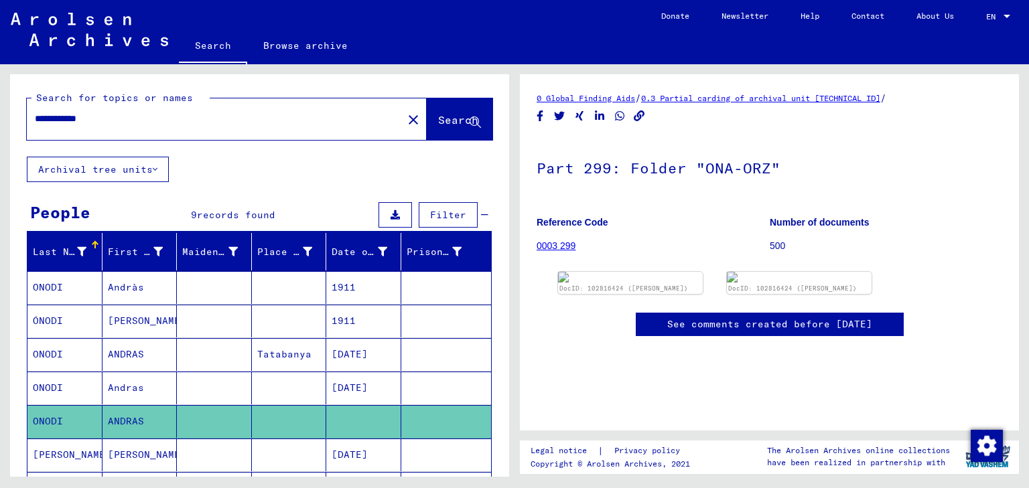
scroll to position [107, 0]
click at [630, 285] on link "DocID: 102816424 ([PERSON_NAME])" at bounding box center [622, 289] width 135 height 8
